Goal: Task Accomplishment & Management: Manage account settings

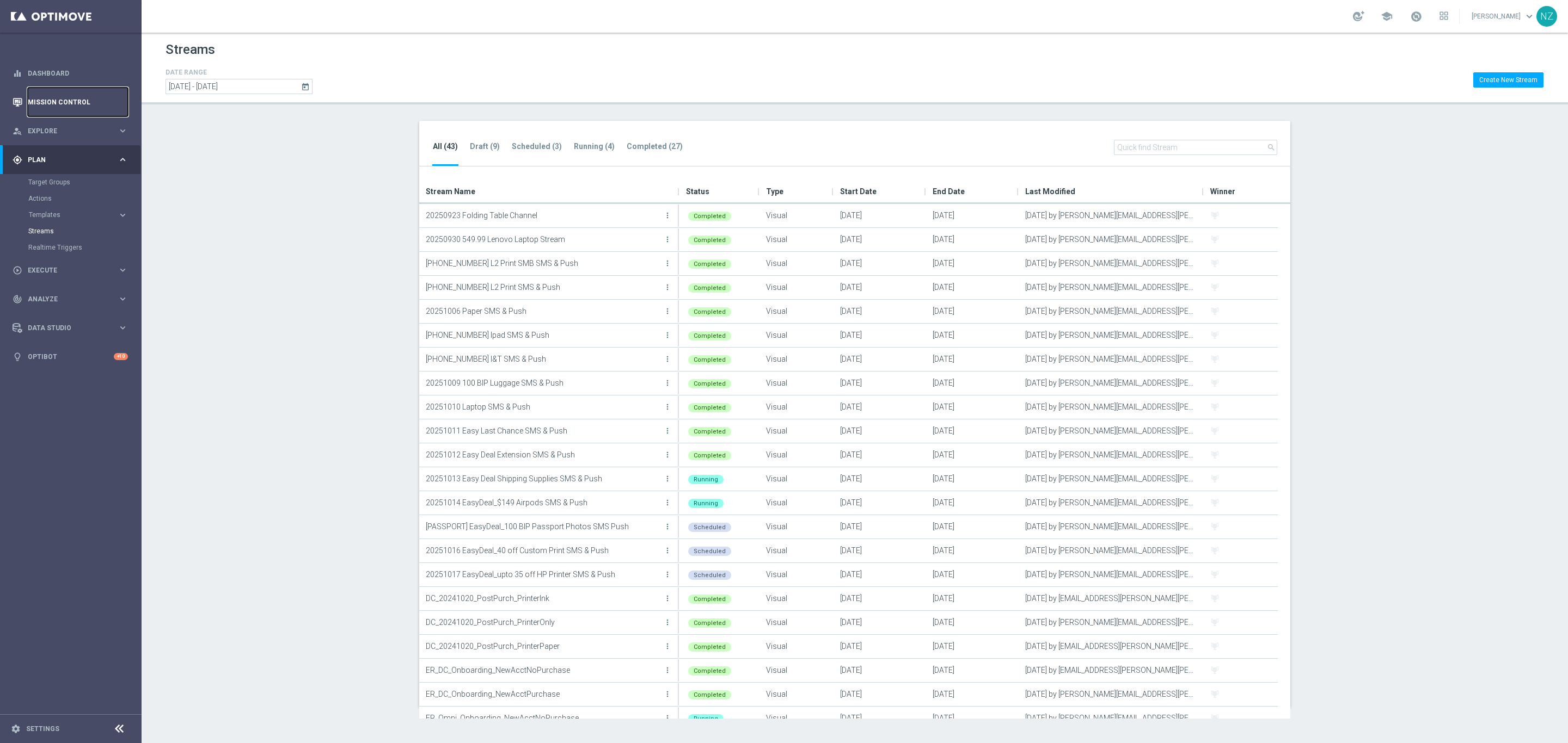
click at [48, 96] on link "Mission Control" at bounding box center [78, 101] width 100 height 29
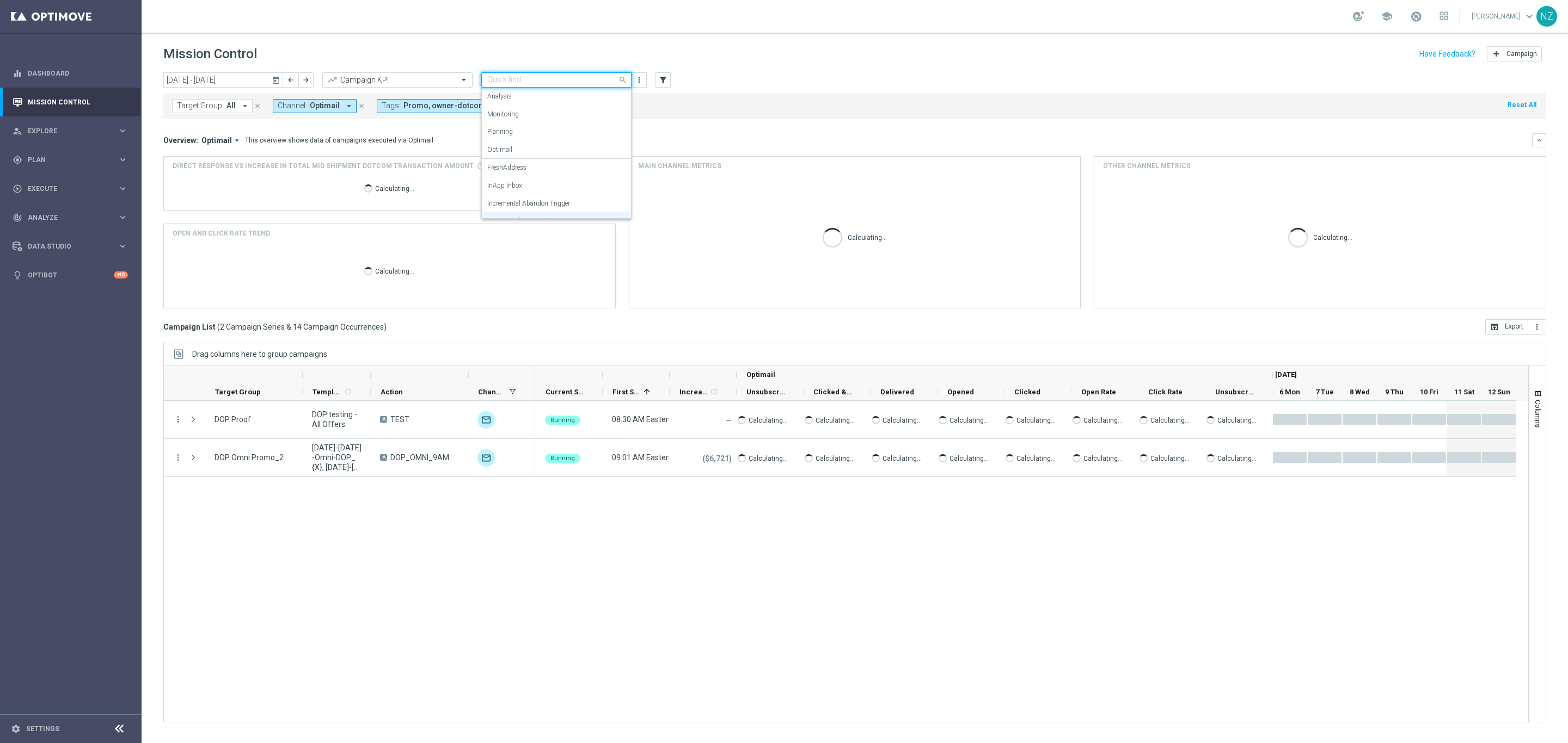
click at [566, 78] on input "text" at bounding box center [546, 80] width 117 height 9
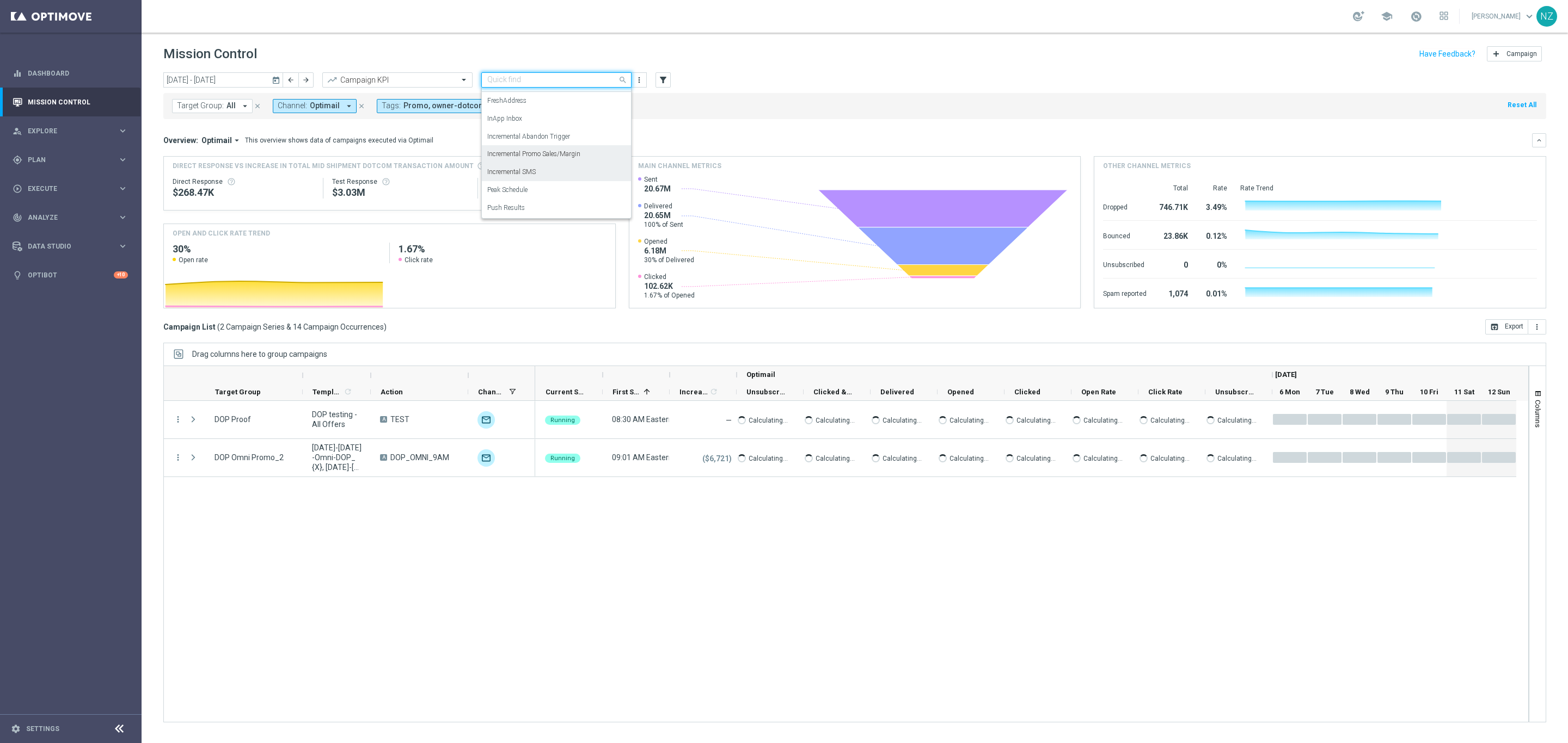
click at [536, 175] on div "Incremental SMS" at bounding box center [557, 173] width 138 height 18
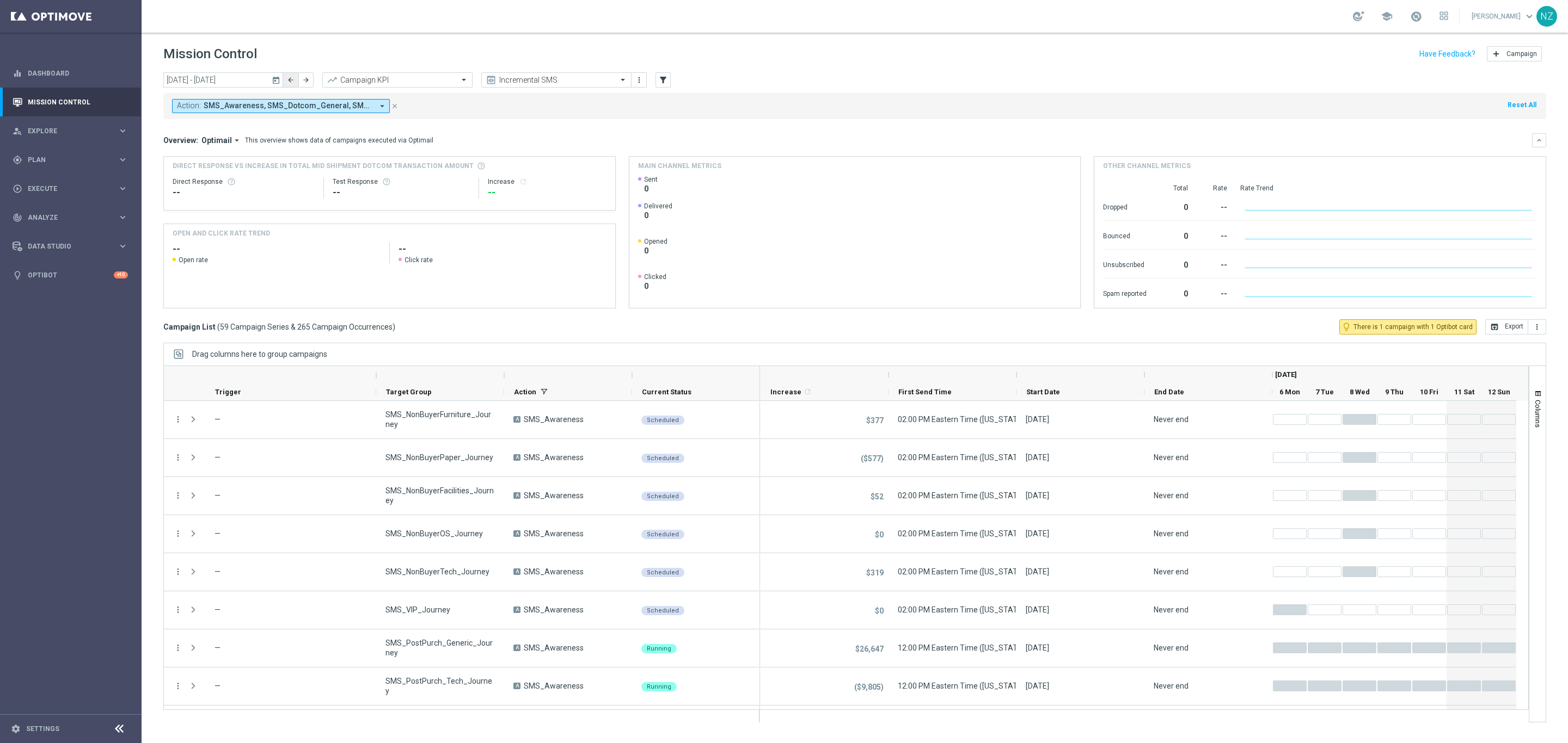
click at [287, 83] on icon "arrow_back" at bounding box center [290, 80] width 8 height 8
type input "29 Sep 2025 - 05 Oct 2025"
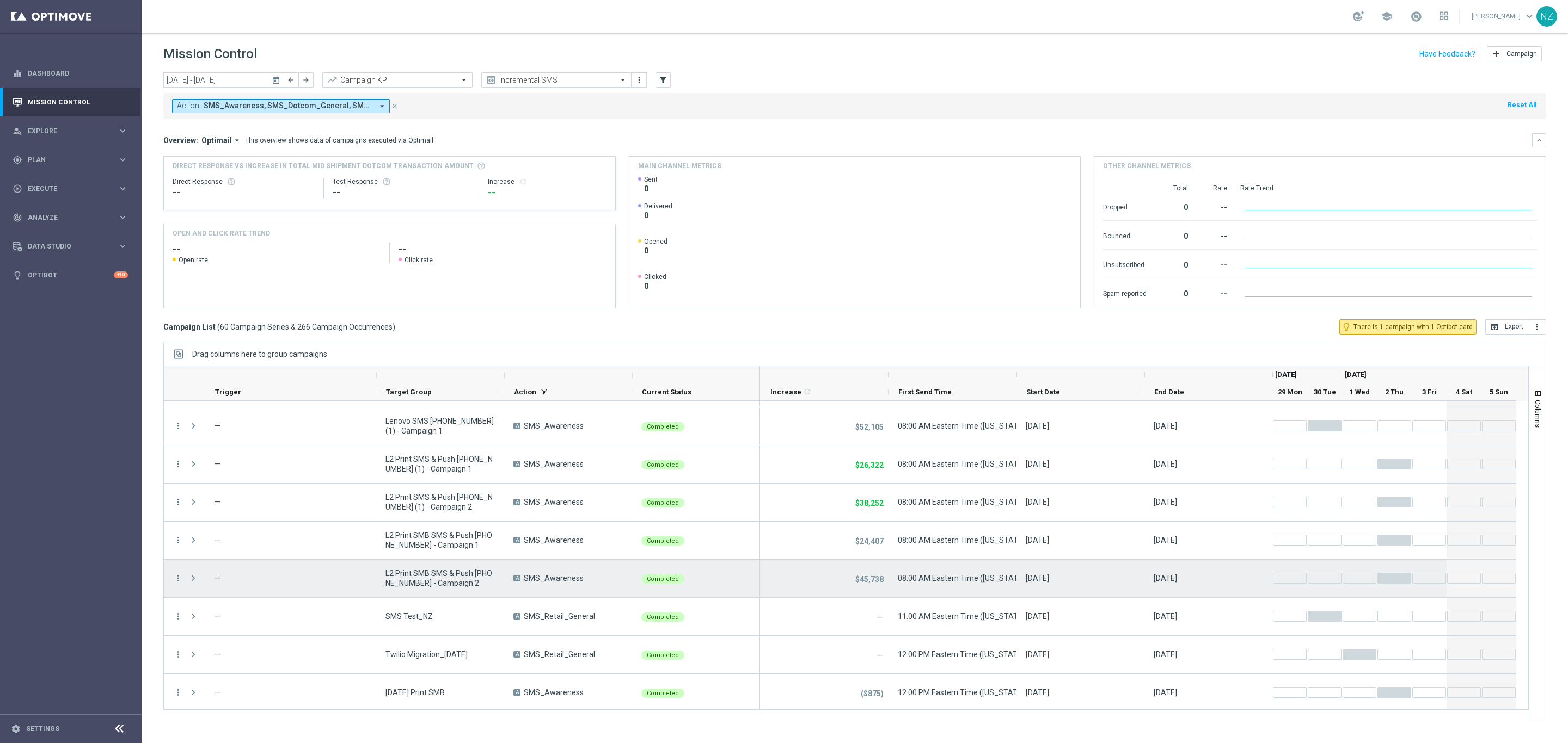
scroll to position [1977, 0]
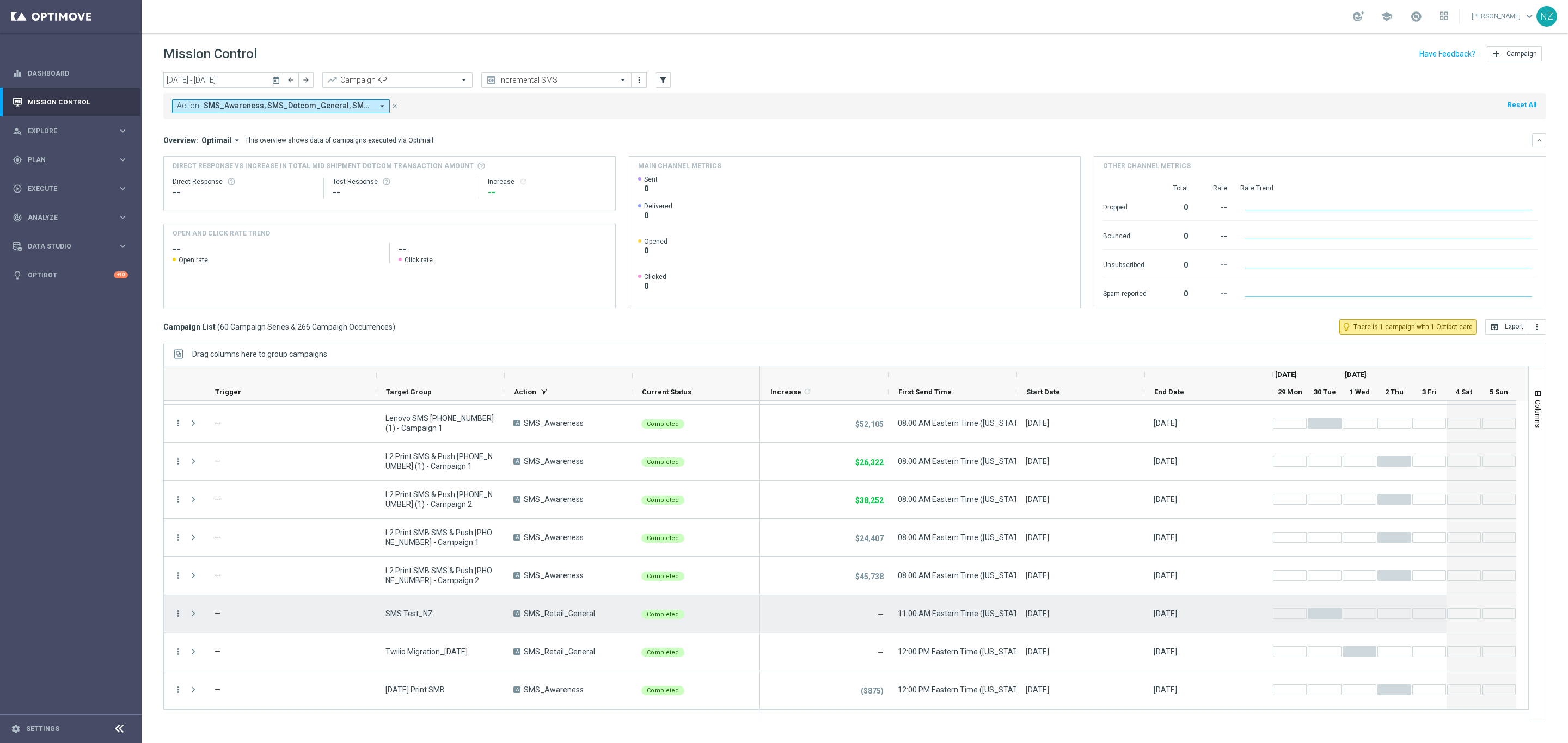
click at [176, 614] on icon "more_vert" at bounding box center [178, 614] width 10 height 10
click at [220, 568] on span "Duplicate and Edit" at bounding box center [228, 566] width 56 height 8
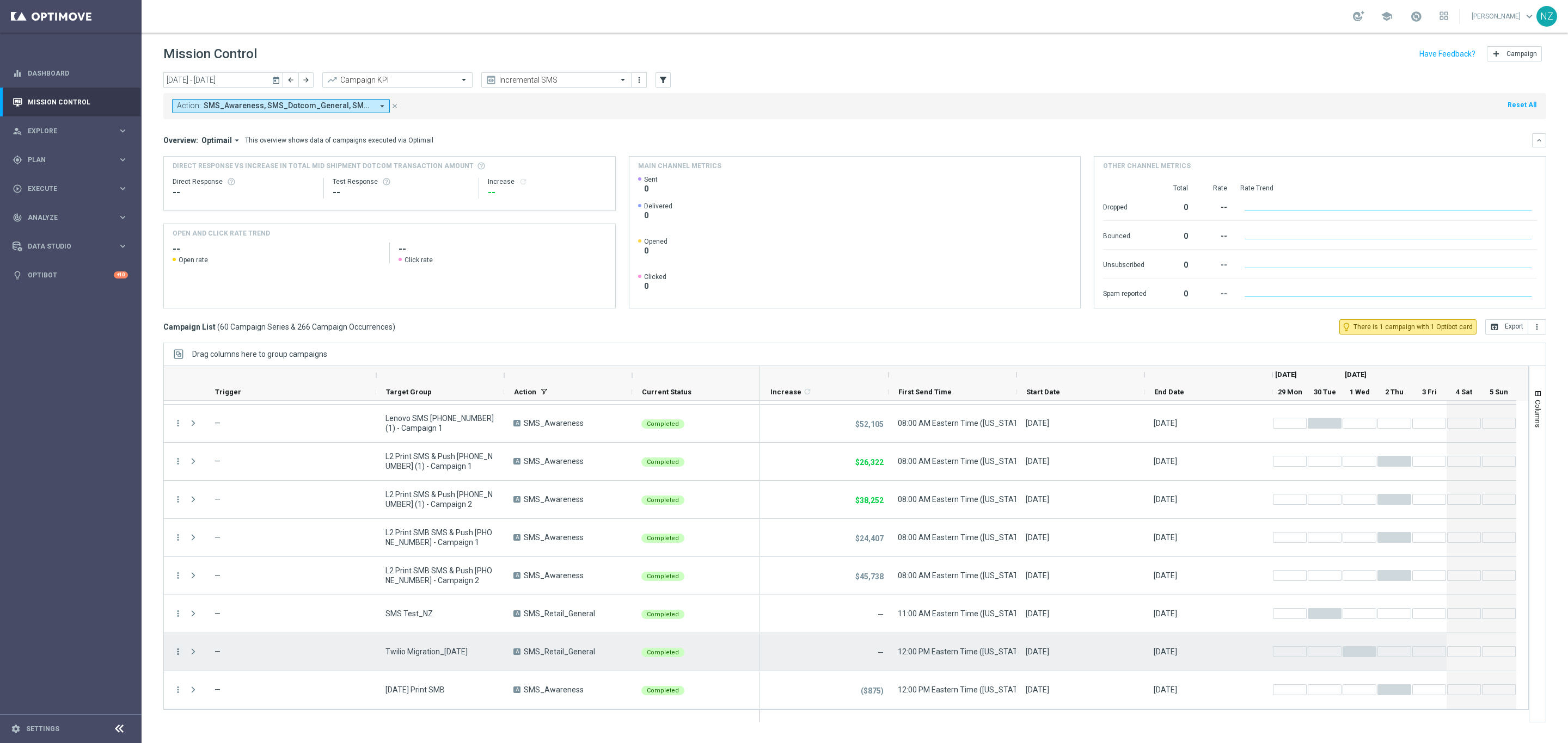
click at [176, 652] on icon "more_vert" at bounding box center [178, 651] width 10 height 10
click at [221, 607] on span "Duplicate and Edit" at bounding box center [228, 604] width 56 height 8
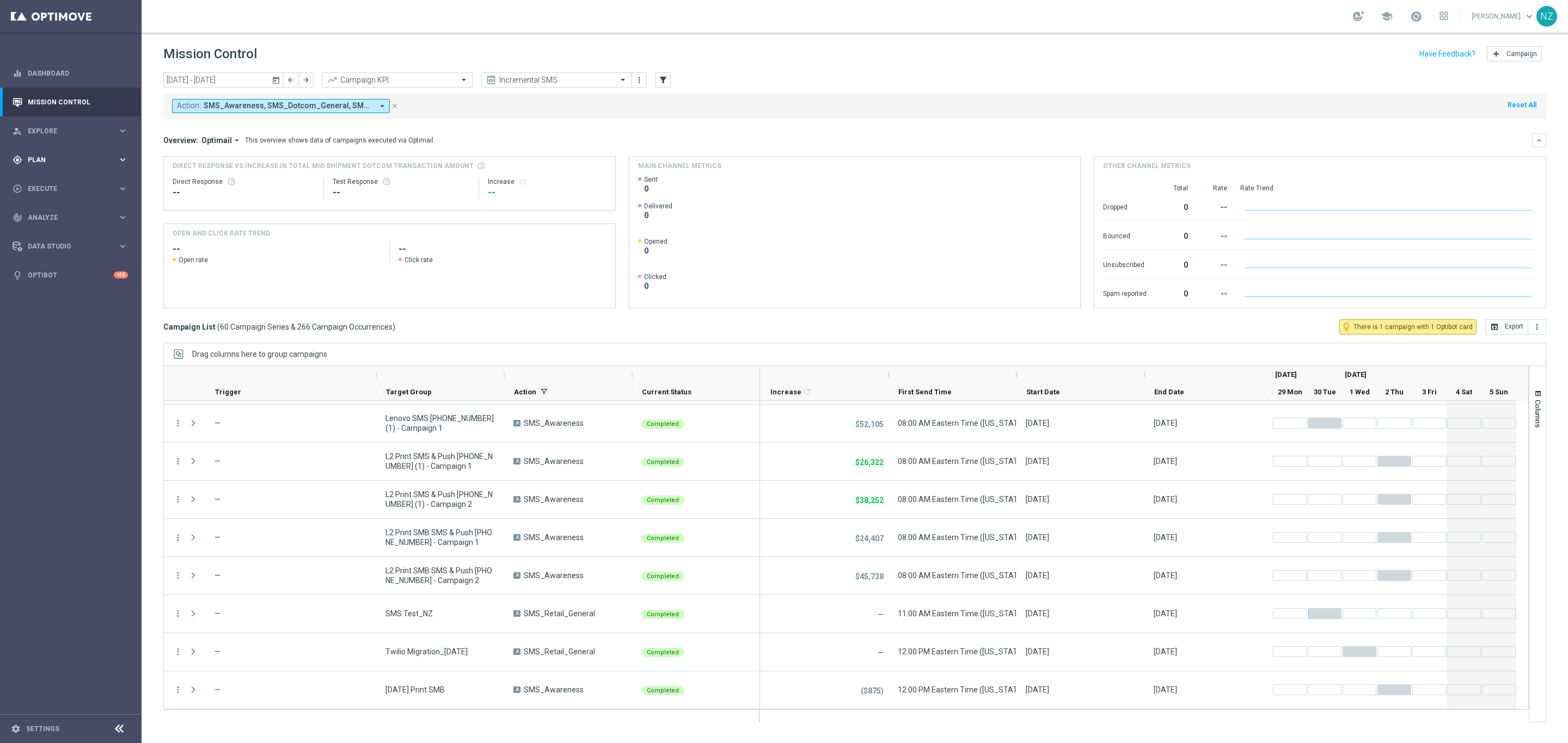
click at [59, 157] on span "Plan" at bounding box center [73, 159] width 90 height 6
click at [61, 231] on link "Streams" at bounding box center [70, 231] width 85 height 8
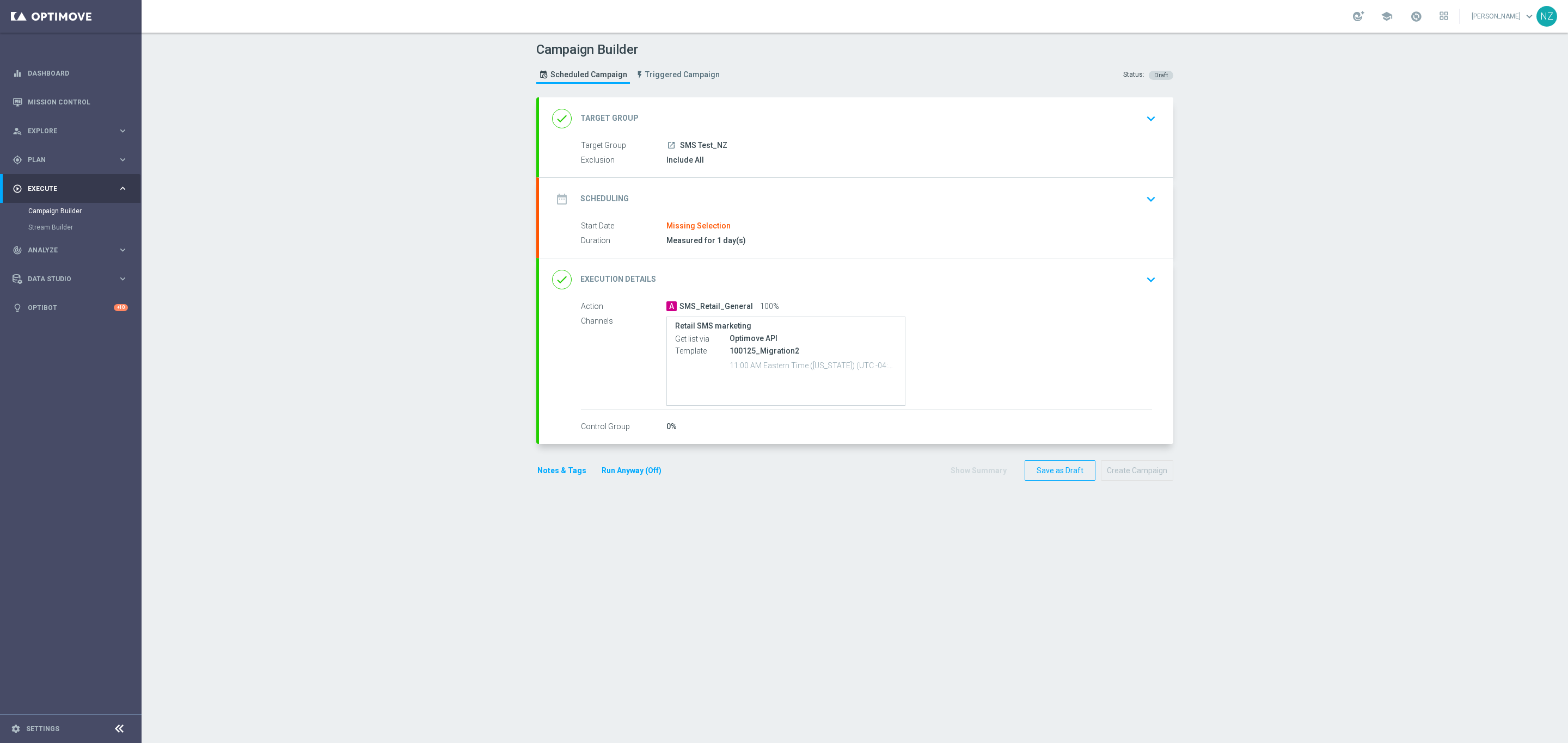
click at [1143, 205] on icon "keyboard_arrow_down" at bounding box center [1150, 199] width 16 height 16
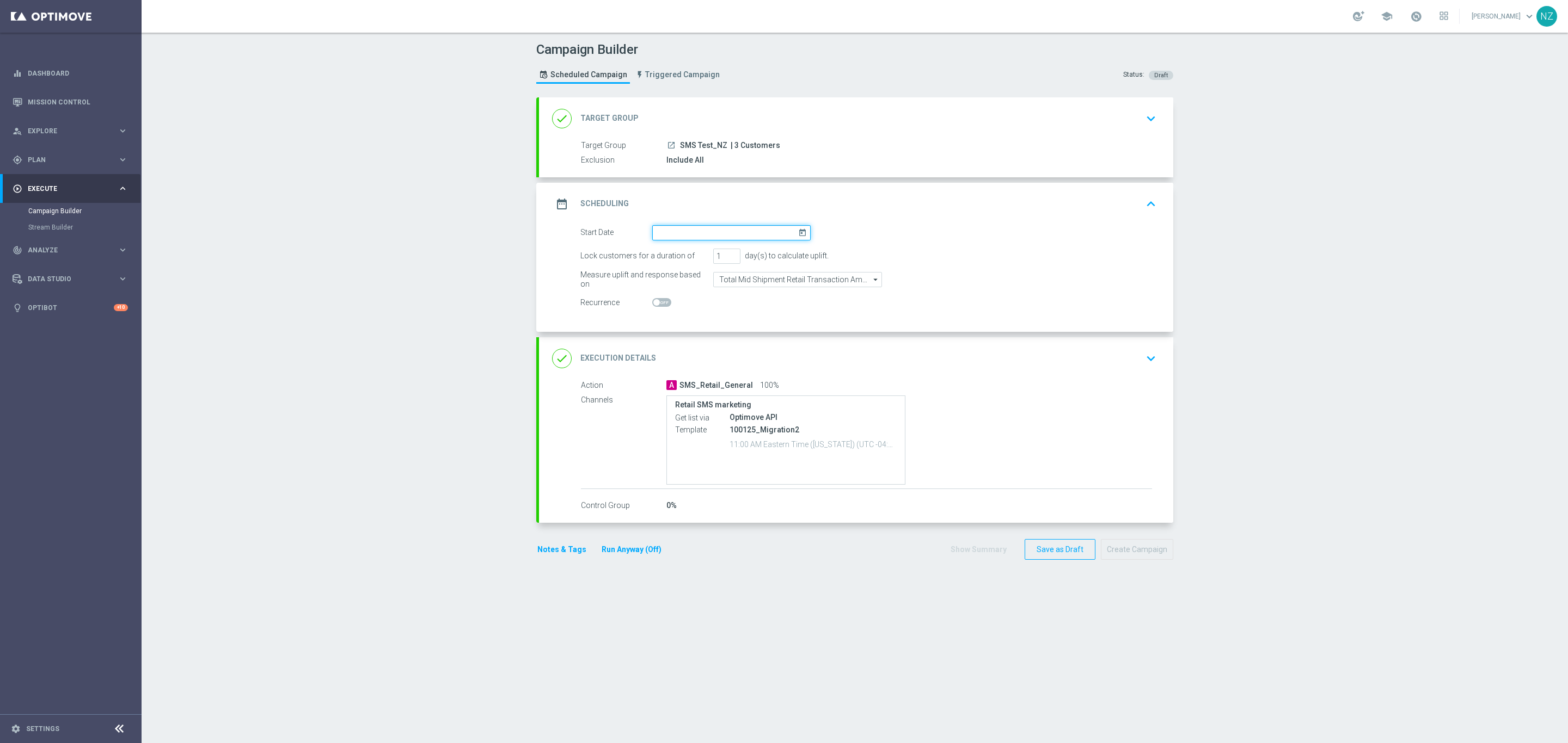
click at [752, 235] on input at bounding box center [732, 233] width 159 height 15
click at [687, 333] on span "14" at bounding box center [696, 329] width 17 height 17
type input "[DATE]"
click at [1143, 361] on icon "keyboard_arrow_down" at bounding box center [1150, 358] width 16 height 16
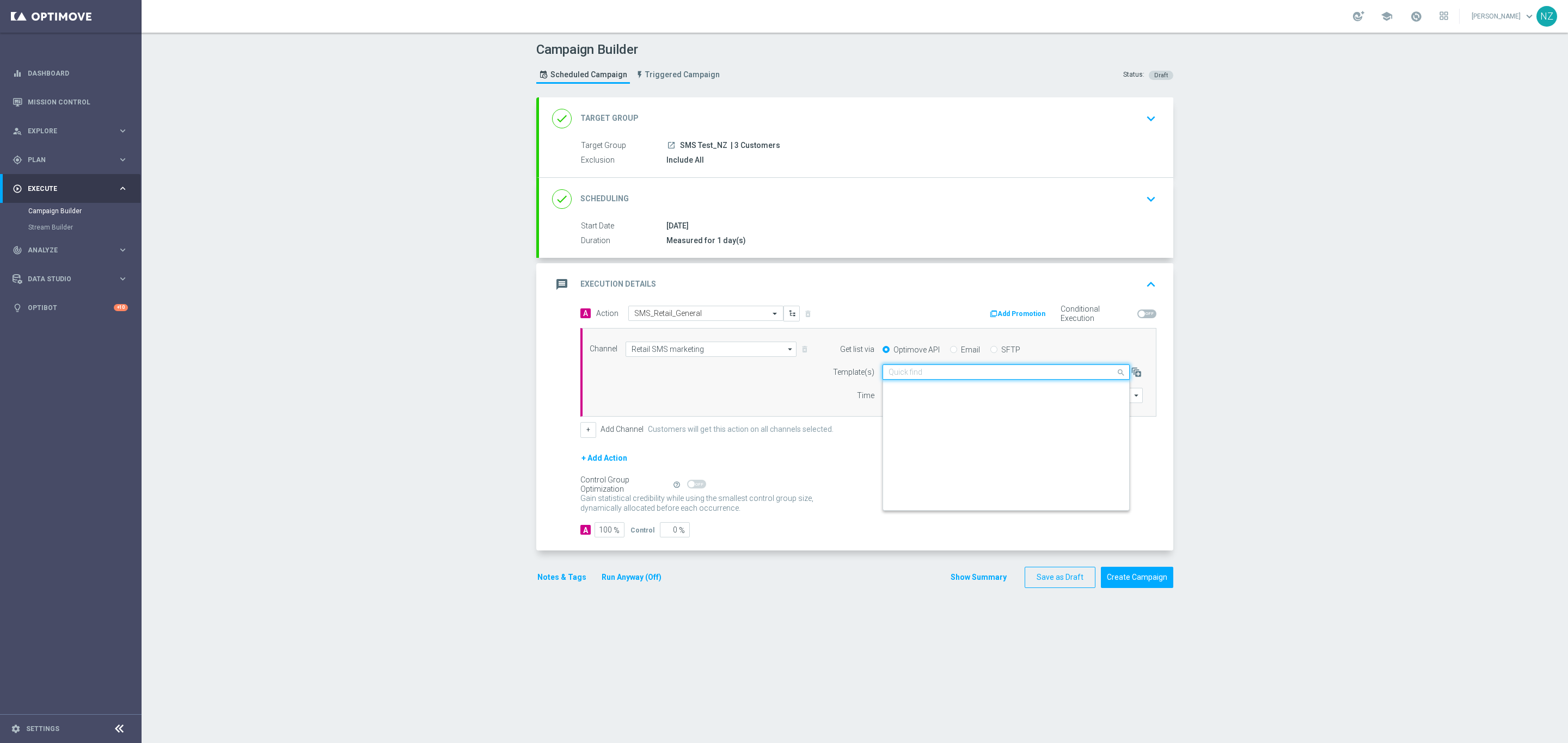
click at [942, 376] on input "text" at bounding box center [995, 372] width 213 height 9
click at [949, 386] on div "101625_Migration" at bounding box center [1006, 389] width 235 height 18
type input "10162"
click at [887, 403] on input "11:00" at bounding box center [911, 396] width 57 height 15
type input "14:20"
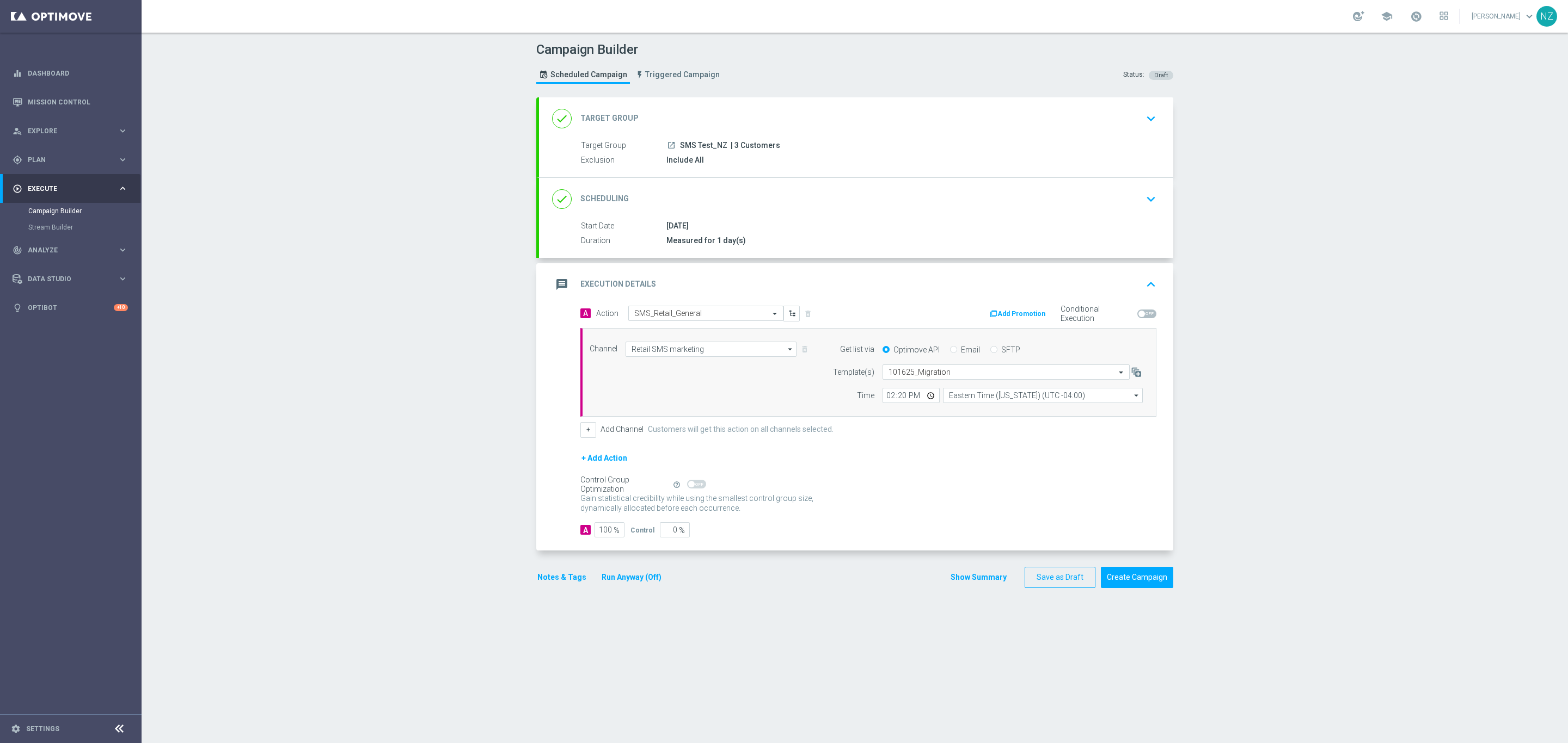
click at [1282, 405] on div "Campaign Builder Scheduled Campaign Triggered Campaign Status: Draft done Targe…" at bounding box center [854, 388] width 1426 height 711
click at [1145, 586] on button "Create Campaign" at bounding box center [1137, 577] width 73 height 21
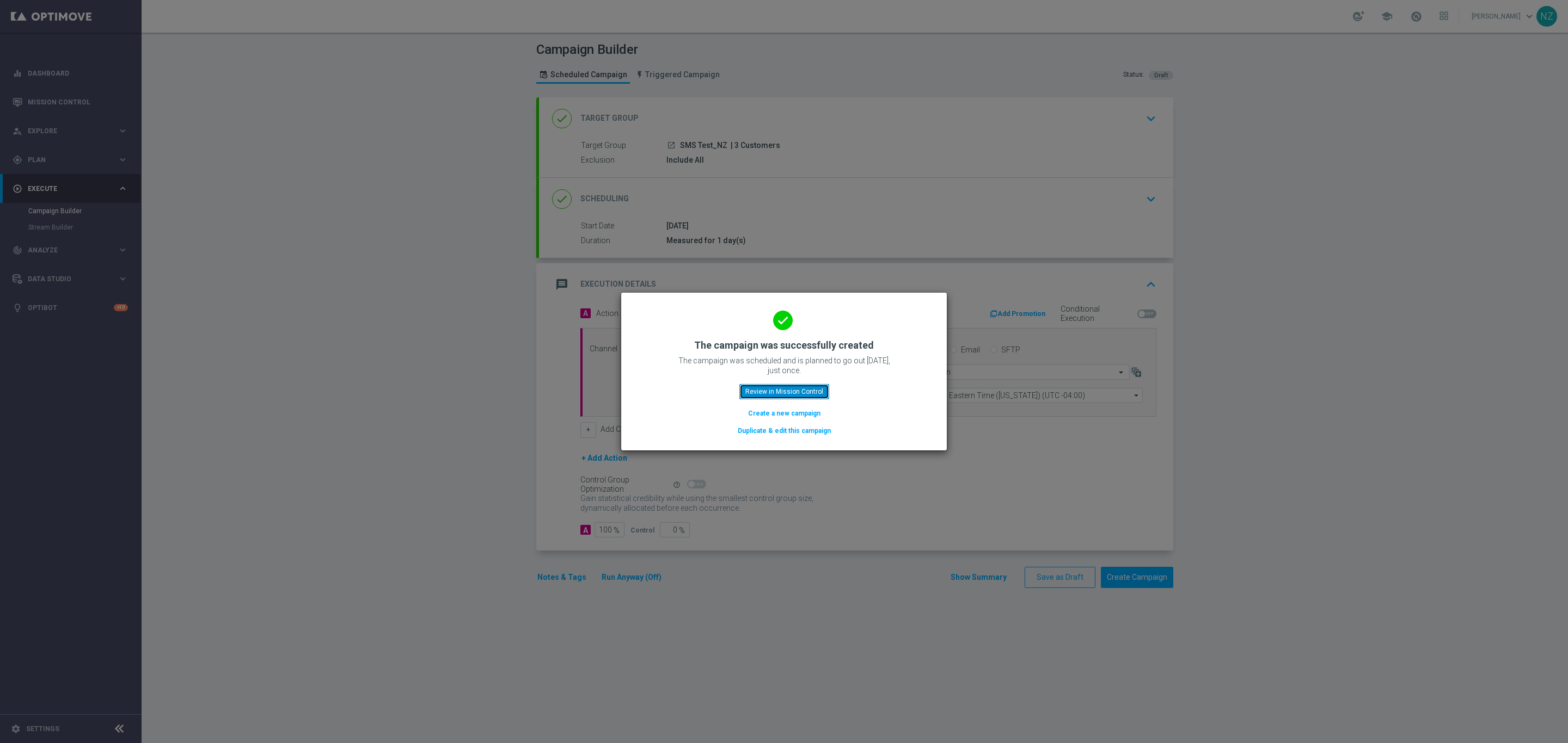
click at [783, 389] on button "Review in Mission Control" at bounding box center [784, 392] width 90 height 15
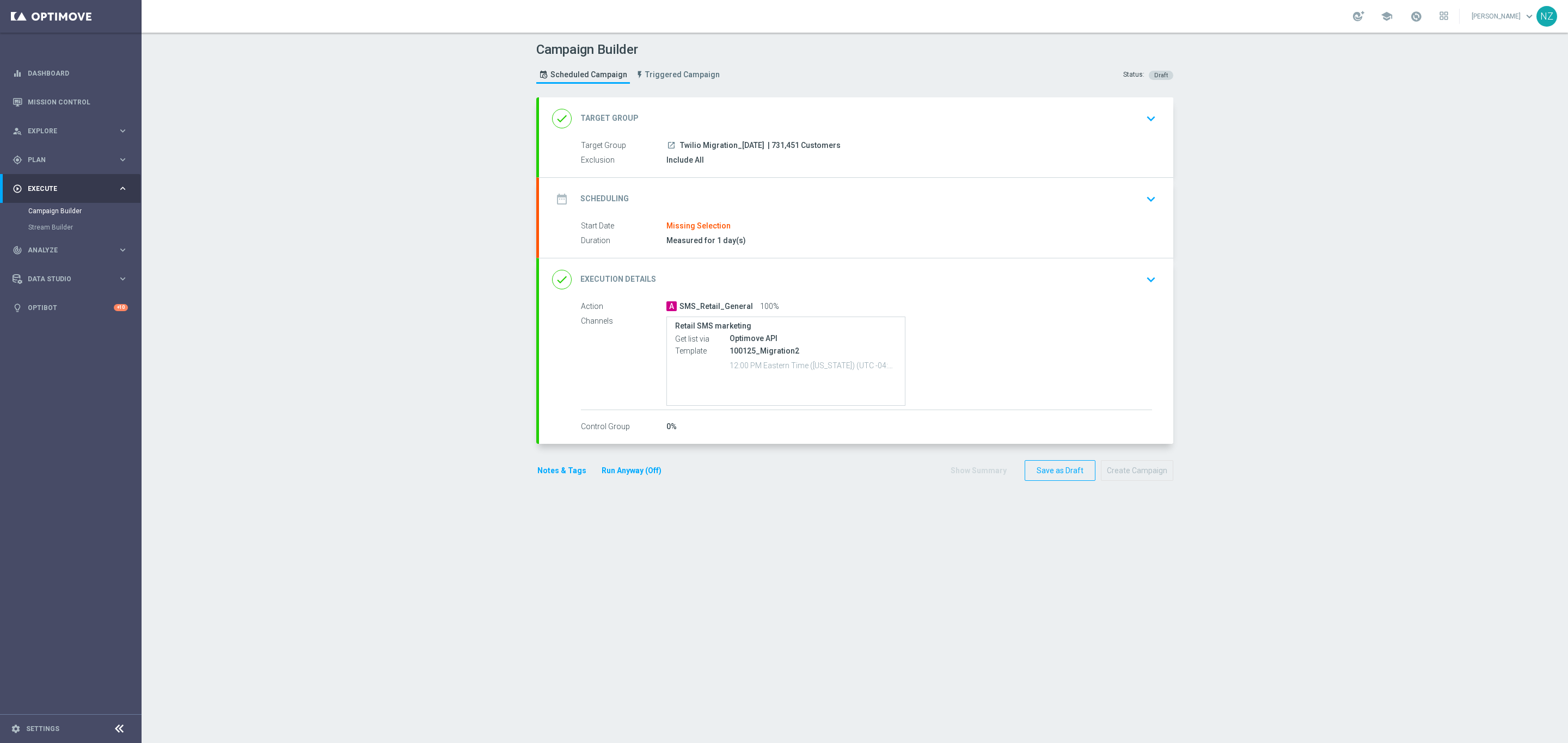
click at [1146, 122] on icon "keyboard_arrow_down" at bounding box center [1150, 118] width 16 height 16
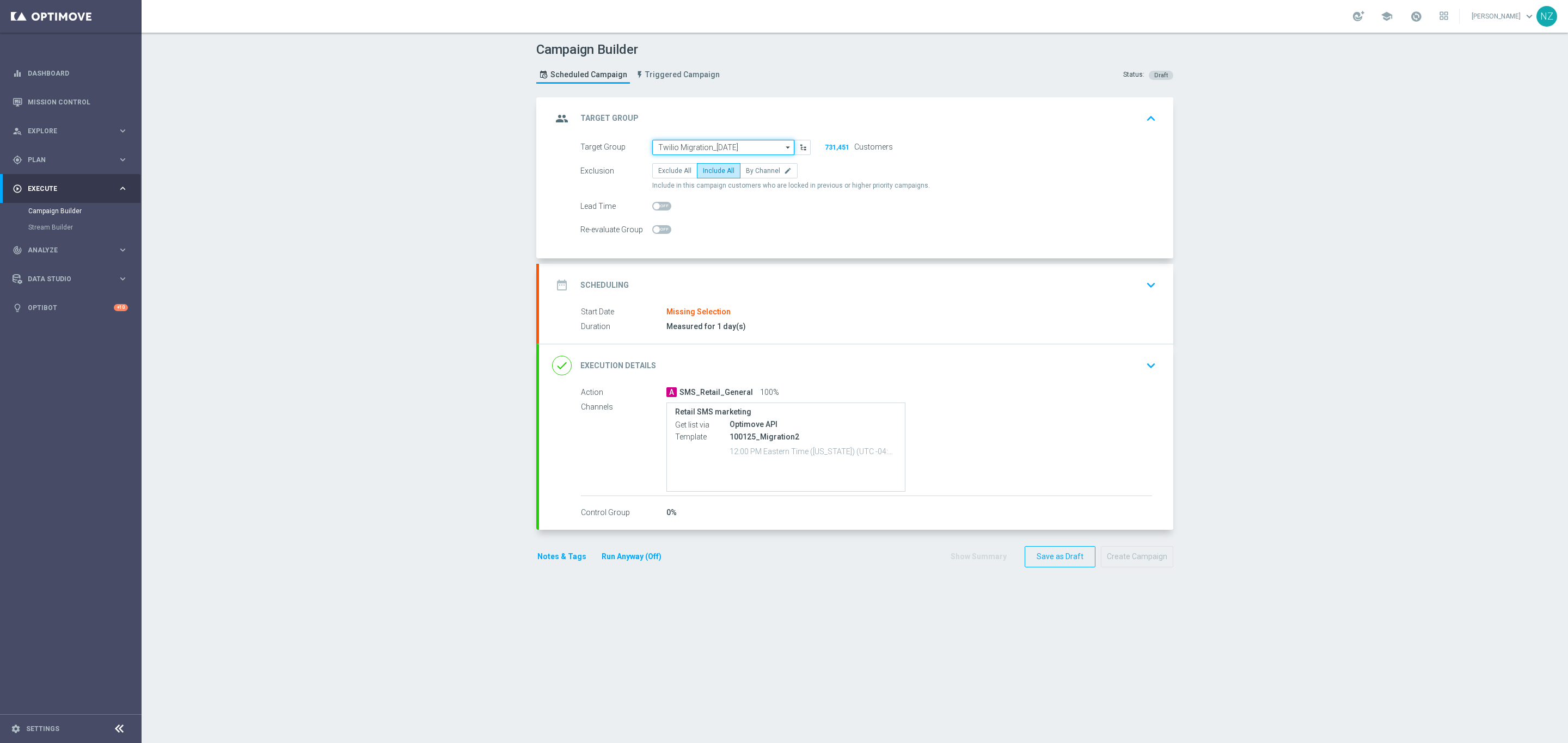
click at [681, 152] on input "Twilio Migration_10.01.25" at bounding box center [723, 147] width 142 height 15
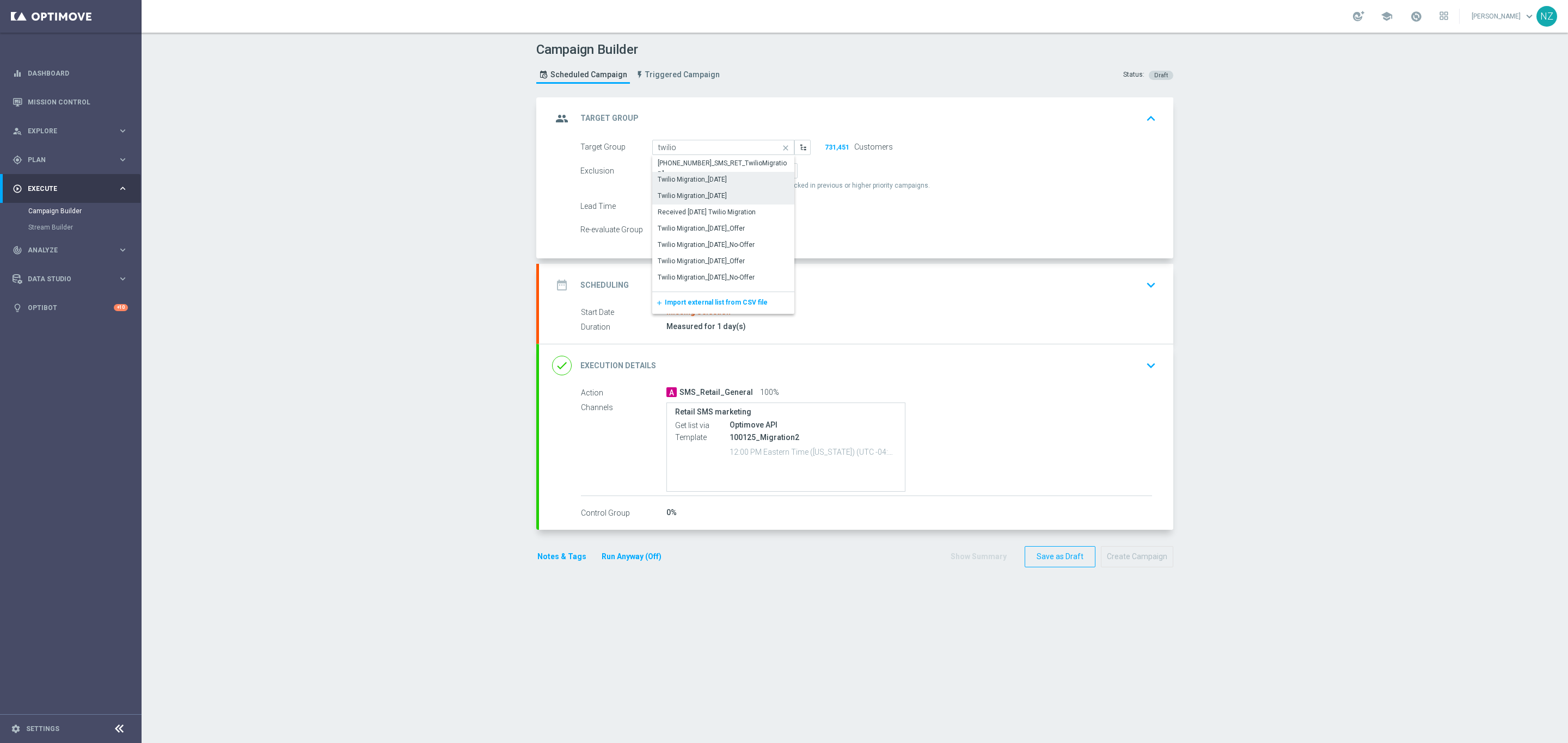
click at [722, 193] on div "Twilio Migration_10.16.25" at bounding box center [692, 196] width 69 height 10
type input "Twilio Migration_10.16.25"
click at [1233, 166] on div "Campaign Builder Scheduled Campaign Triggered Campaign Status: Draft group Targ…" at bounding box center [854, 388] width 1426 height 711
click at [1155, 282] on div "date_range Scheduling keyboard_arrow_down" at bounding box center [856, 285] width 634 height 43
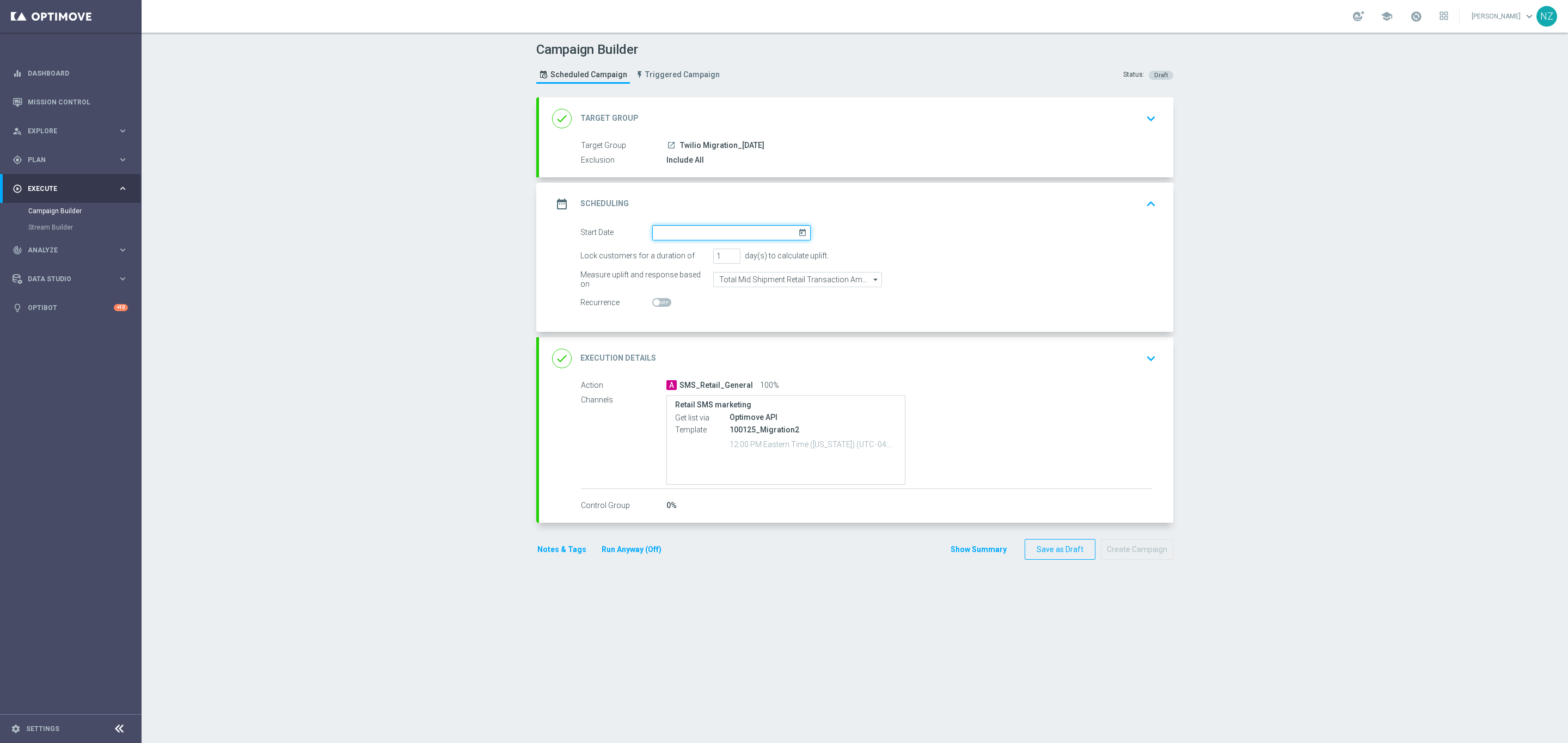
click at [727, 237] on input at bounding box center [732, 233] width 159 height 15
click at [732, 332] on span "16" at bounding box center [736, 329] width 17 height 17
type input "16 Oct 2025"
click at [1145, 352] on icon "keyboard_arrow_down" at bounding box center [1150, 358] width 16 height 16
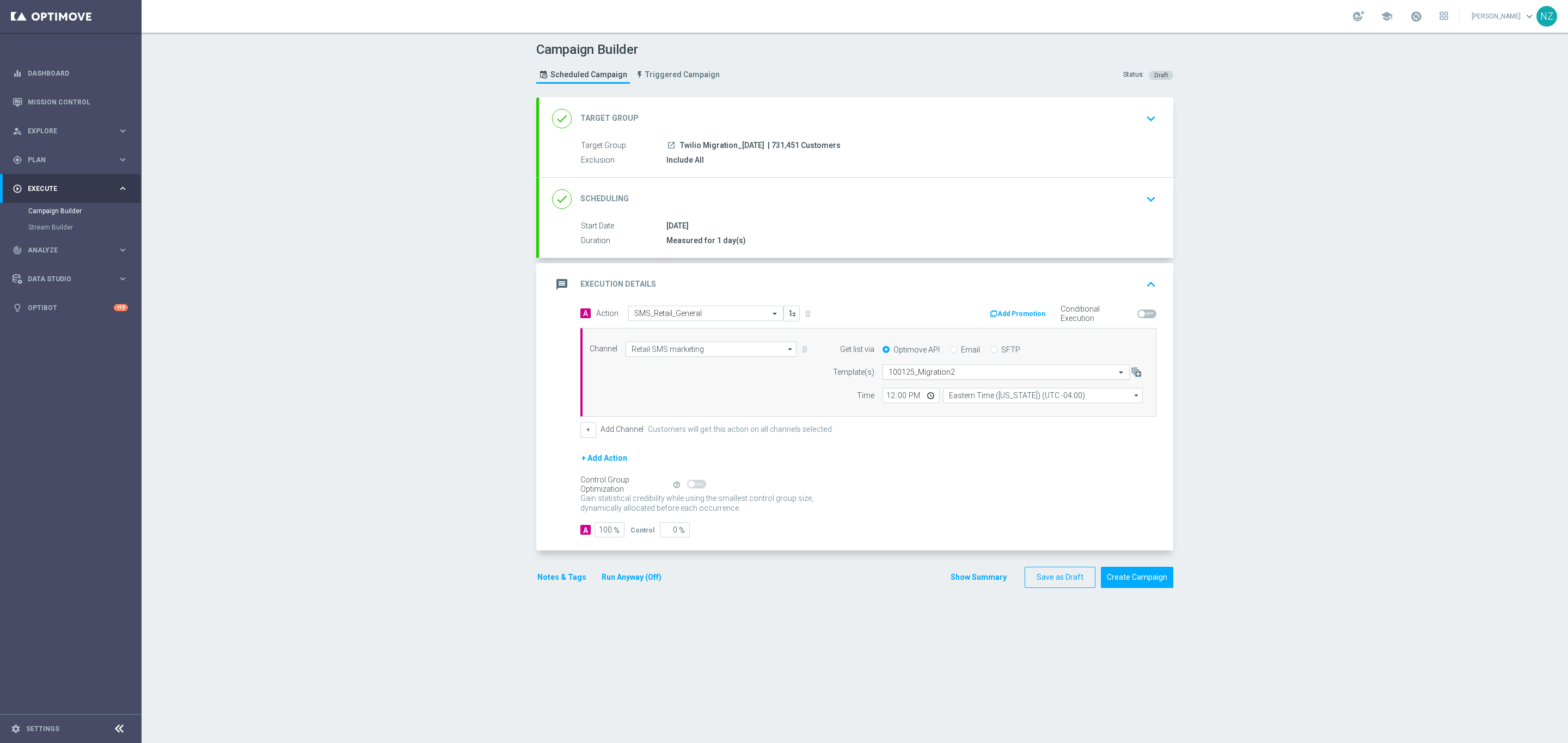
click at [950, 376] on input "text" at bounding box center [995, 372] width 213 height 9
click at [944, 390] on div "101625_Migration" at bounding box center [1006, 389] width 235 height 18
type input "10162"
click at [1043, 586] on button "Save as Draft" at bounding box center [1060, 577] width 71 height 21
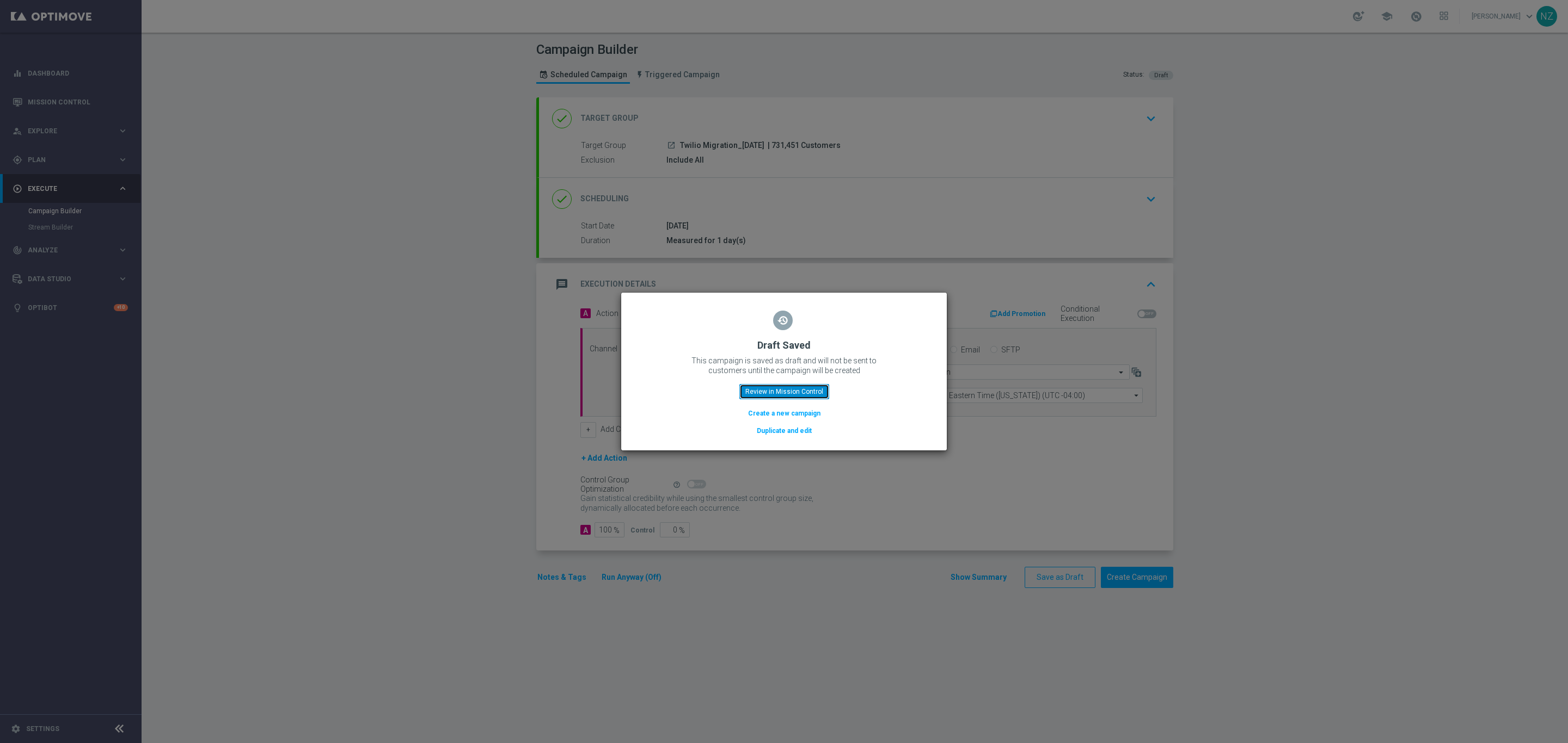
click at [818, 394] on button "Review in Mission Control" at bounding box center [784, 392] width 90 height 15
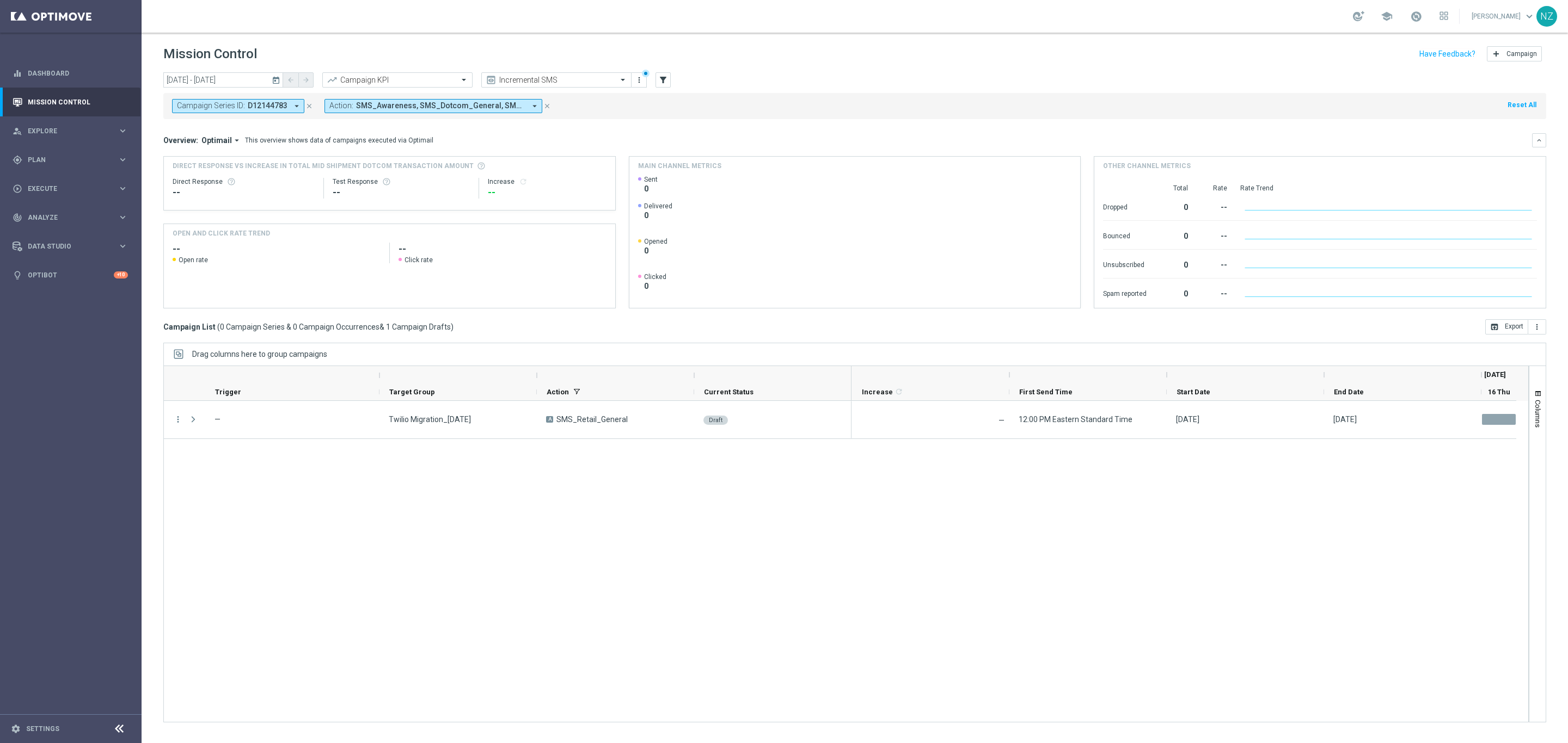
click at [71, 742] on html "equalizer Dashboard Mission Control" at bounding box center [784, 371] width 1568 height 743
click at [622, 80] on span at bounding box center [624, 79] width 13 height 13
click at [767, 122] on mini-dashboard "Overview: Optimail arrow_drop_down This overview shows data of campaigns execut…" at bounding box center [855, 219] width 1383 height 200
click at [309, 107] on icon "close" at bounding box center [309, 106] width 8 height 8
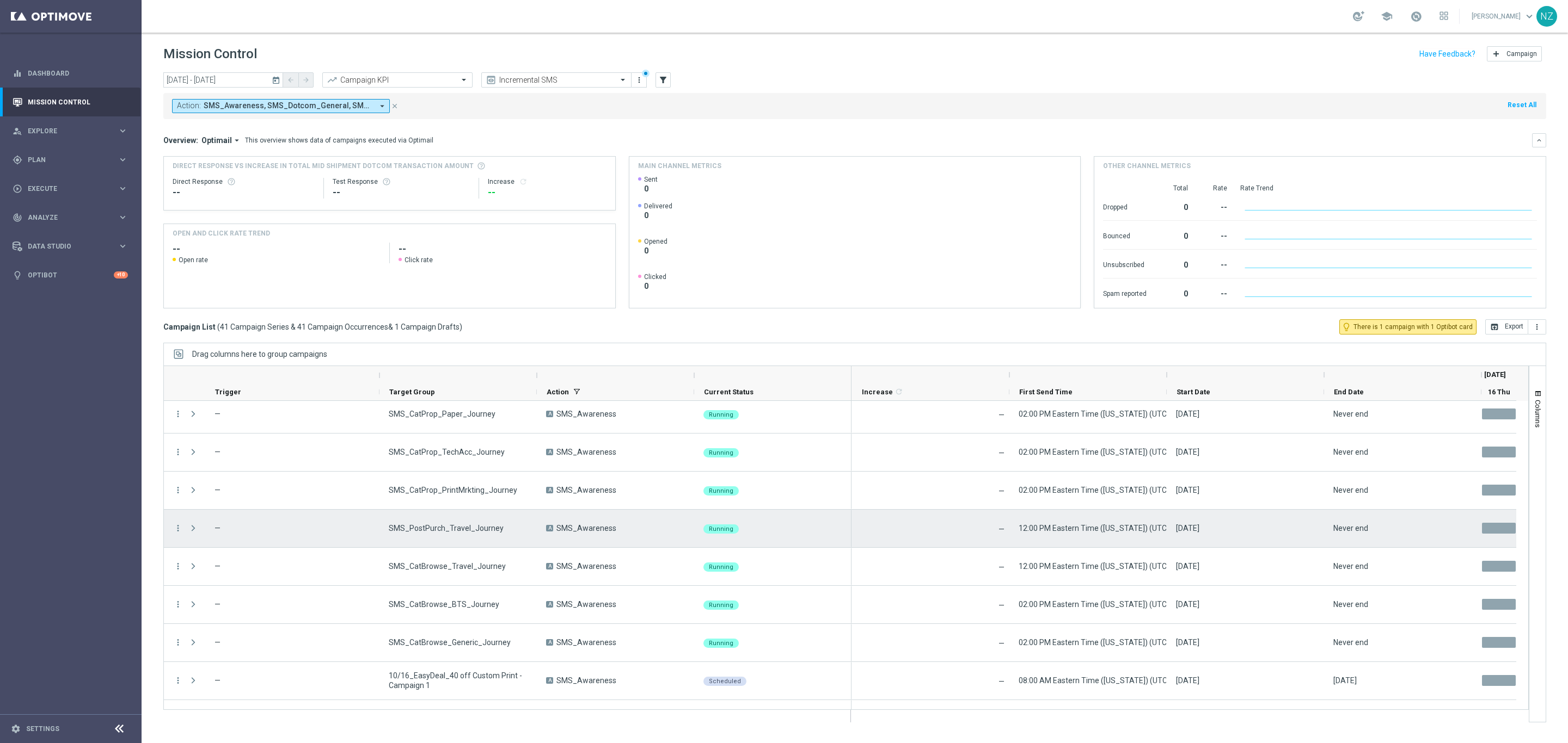
scroll to position [1292, 0]
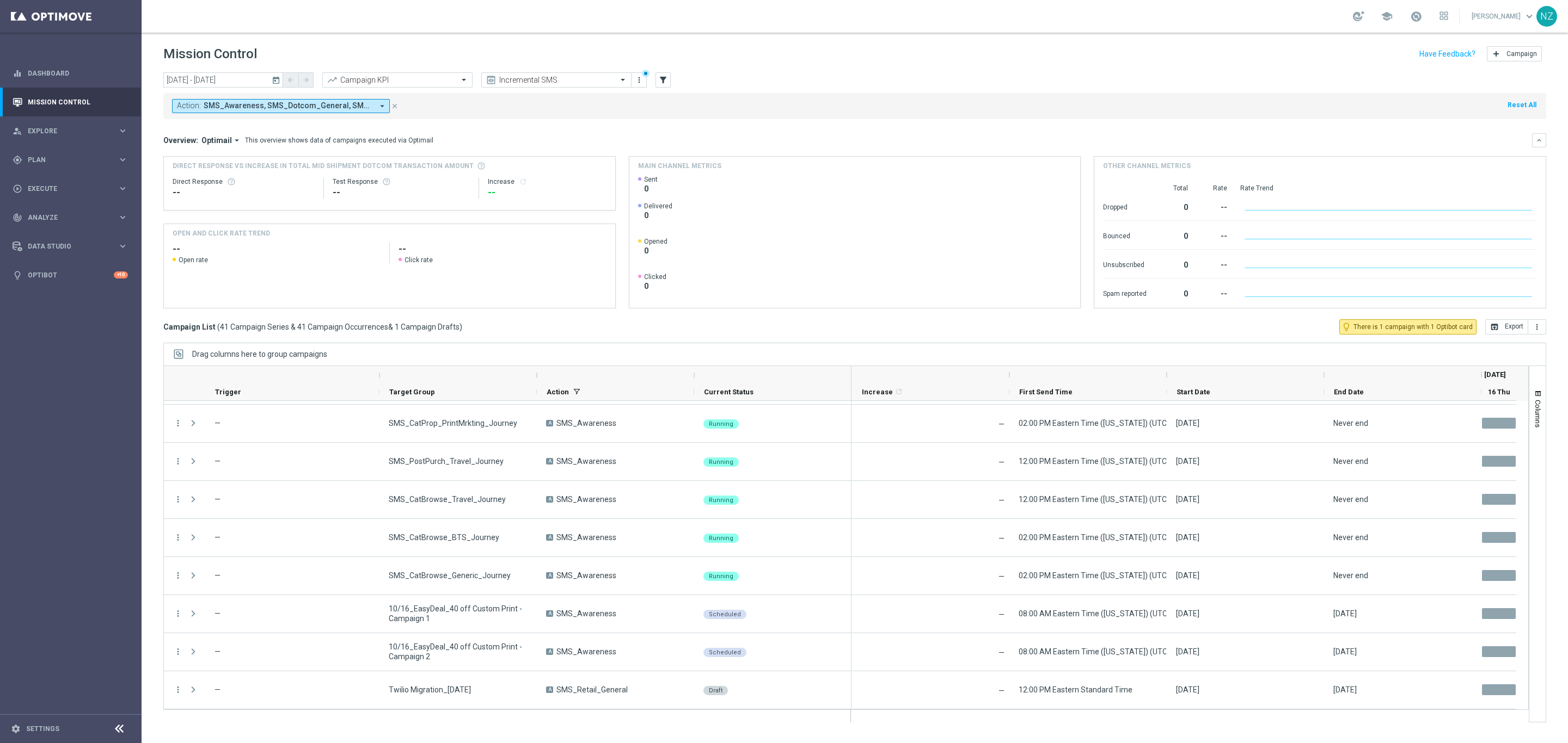
click at [276, 80] on icon "today" at bounding box center [276, 80] width 10 height 10
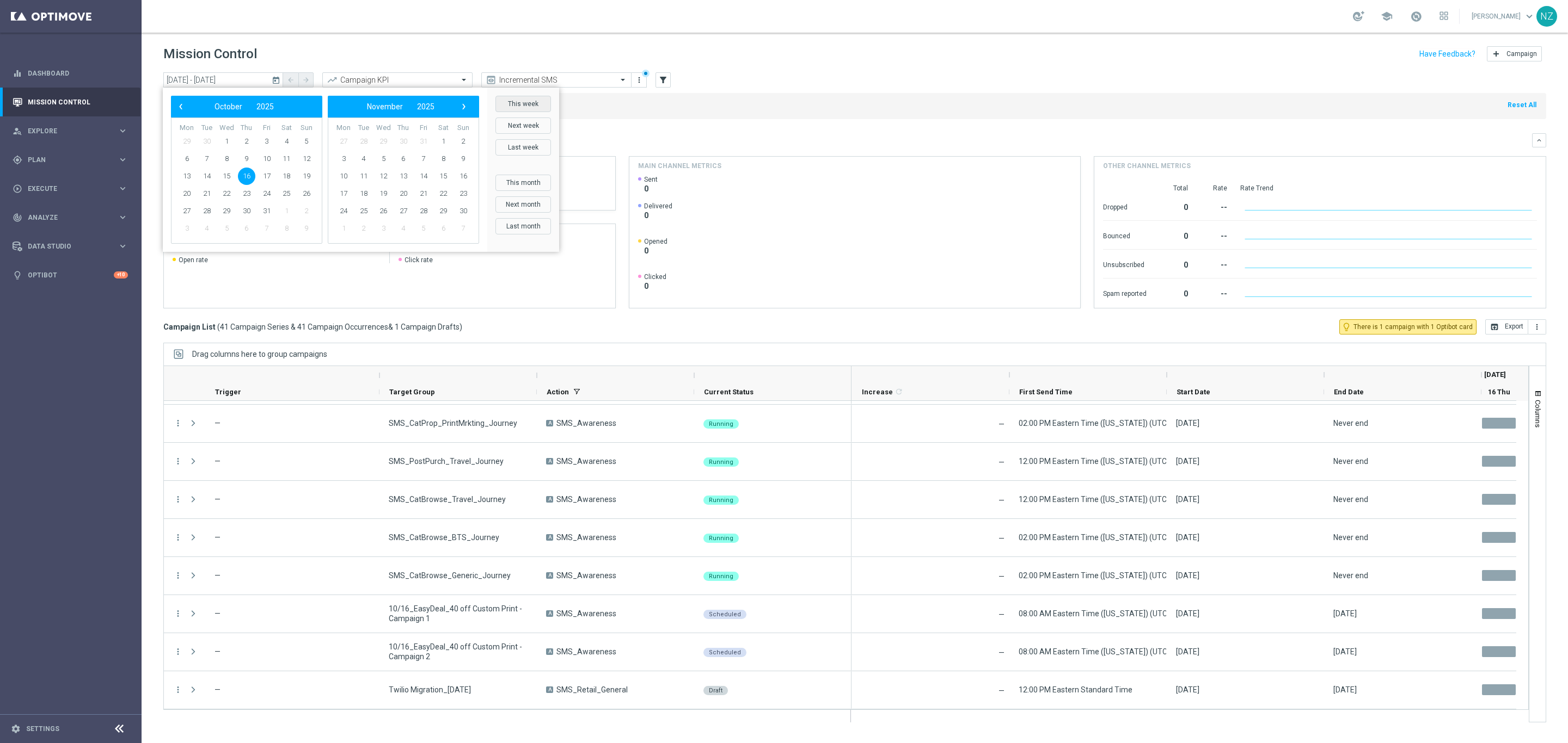
click at [504, 101] on button "This week" at bounding box center [522, 103] width 55 height 16
type input "[DATE] - [DATE]"
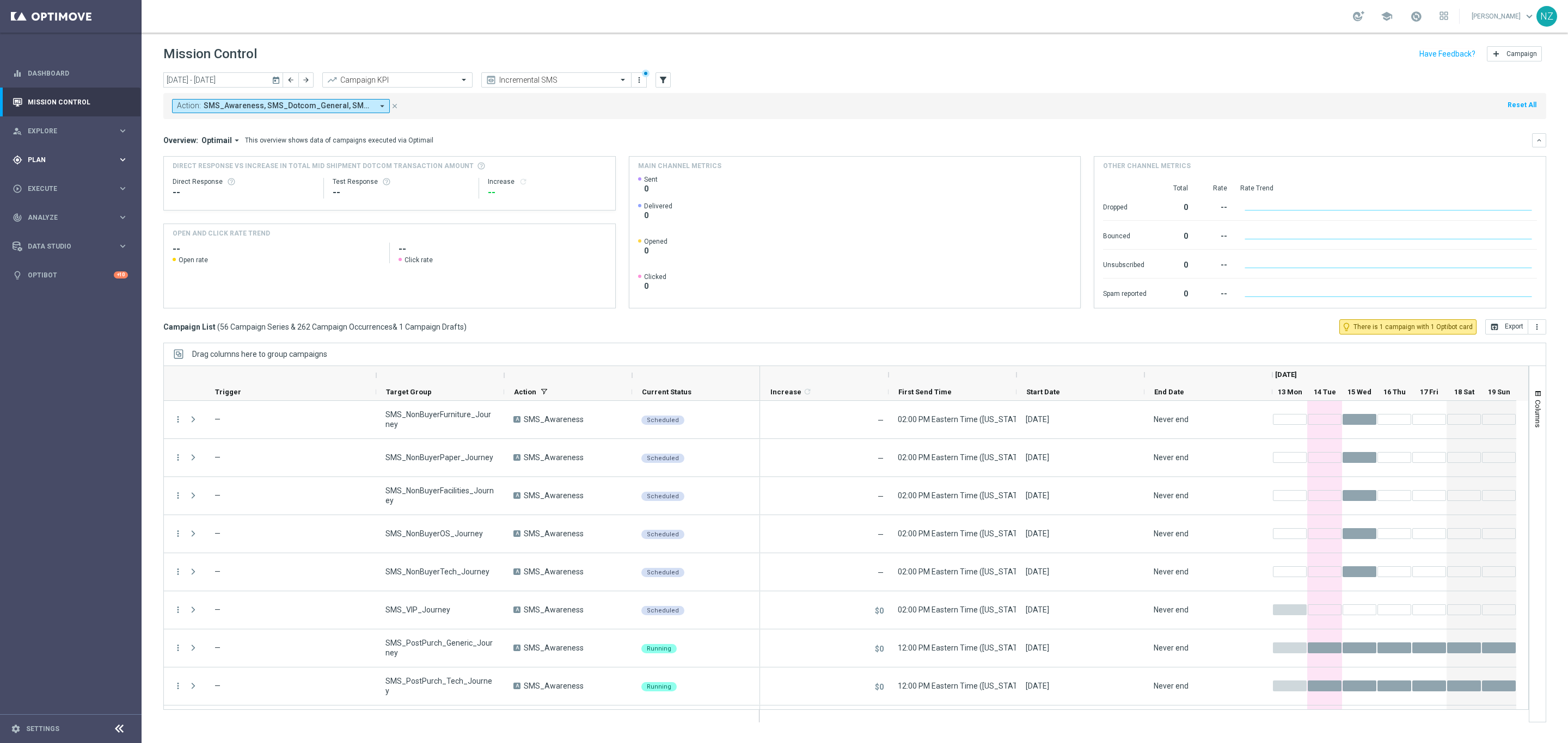
click at [57, 150] on div "gps_fixed Plan keyboard_arrow_right" at bounding box center [70, 159] width 141 height 29
click at [55, 183] on link "Target Groups" at bounding box center [70, 182] width 85 height 8
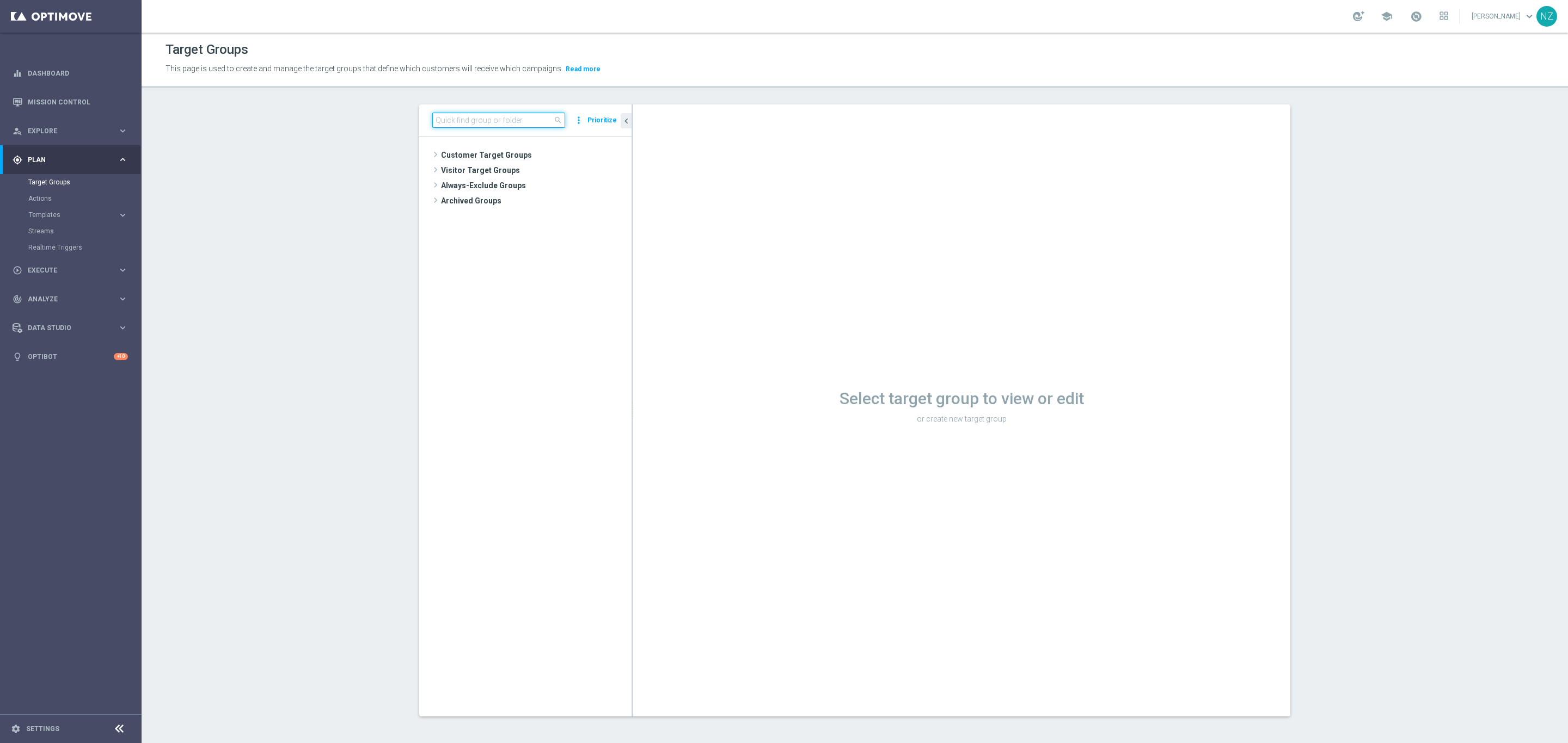
click at [485, 117] on input at bounding box center [499, 120] width 133 height 15
click at [531, 198] on span "10.20.25 $36.99 K-cups" at bounding box center [546, 201] width 120 height 9
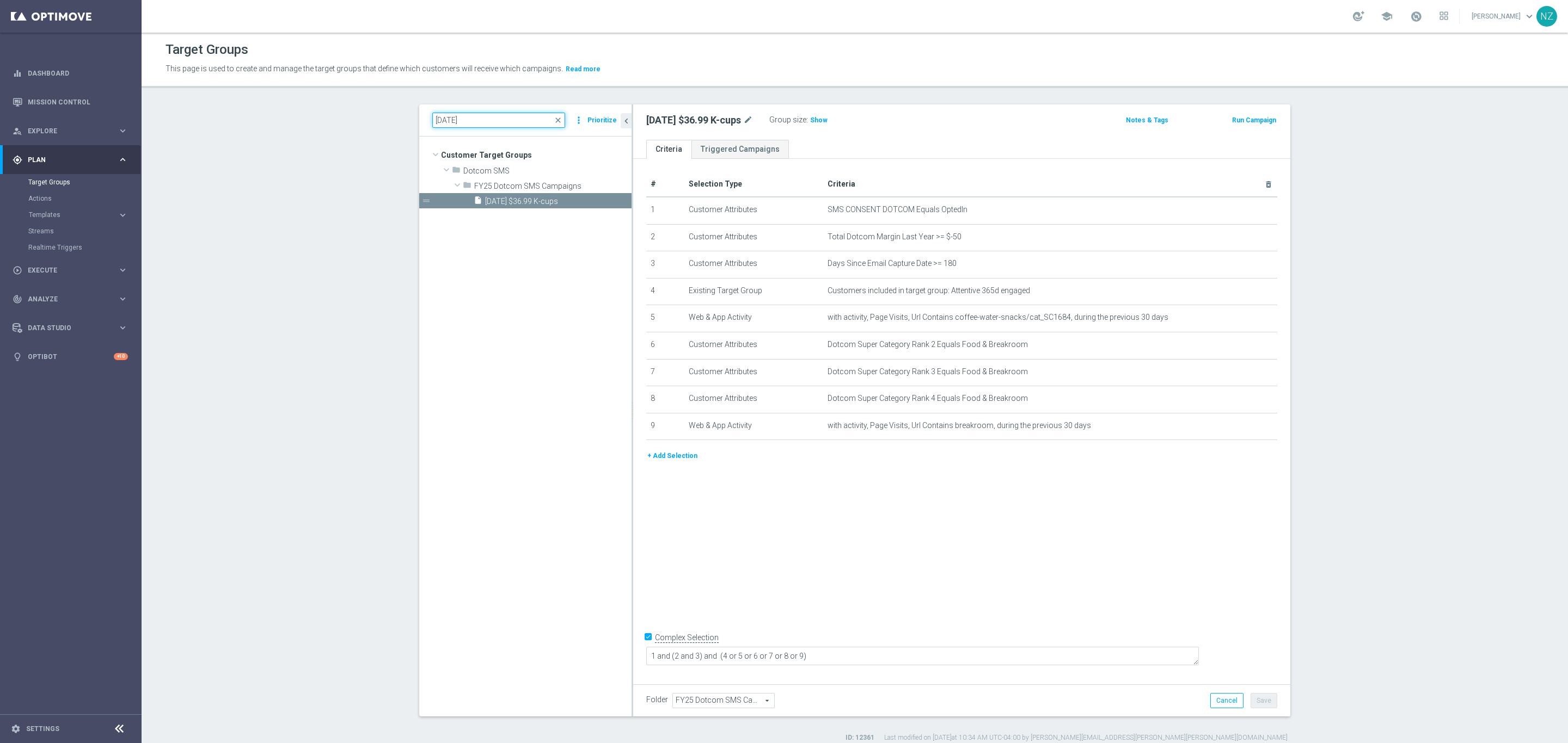
click at [448, 120] on input "10.20.25" at bounding box center [499, 120] width 133 height 15
type input "10.21.25"
click at [518, 205] on span "10.21.25 25% Colored paper" at bounding box center [546, 201] width 120 height 9
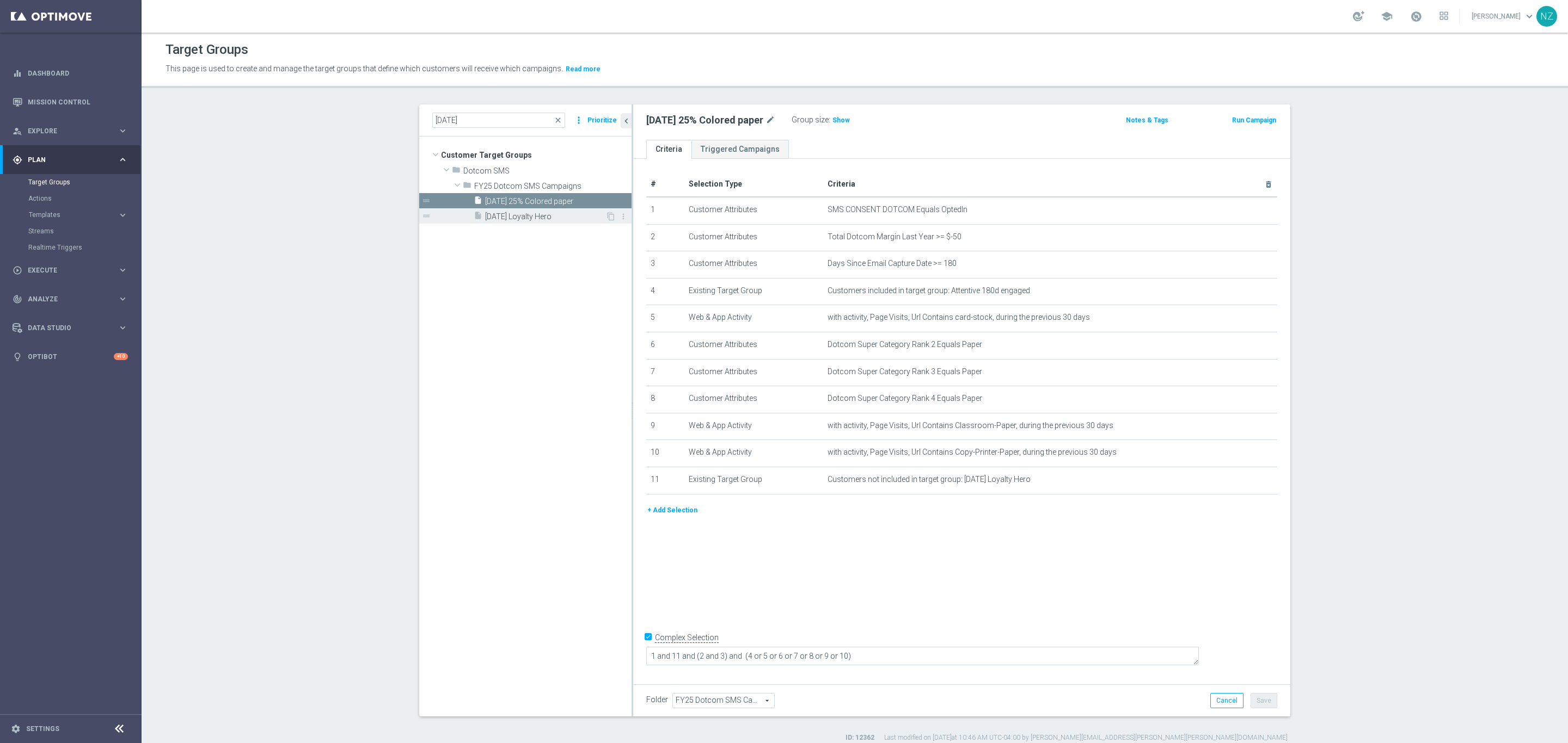
click at [505, 217] on span "10.21.25 Loyalty Hero" at bounding box center [546, 217] width 120 height 9
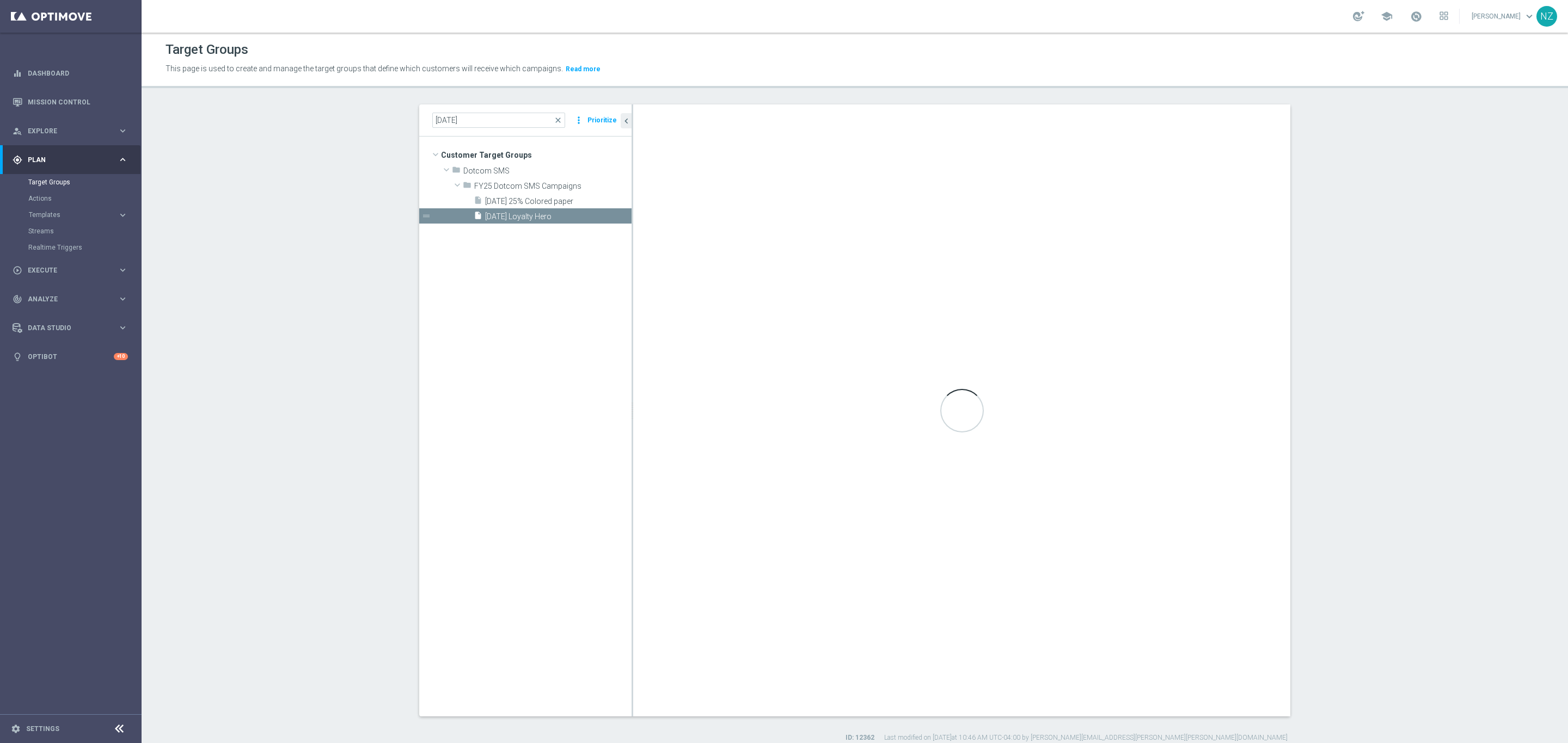
type textarea "1 and 10 and 9 and (2 and 3) and (4 or 5 or 6 or 7 or 8)"
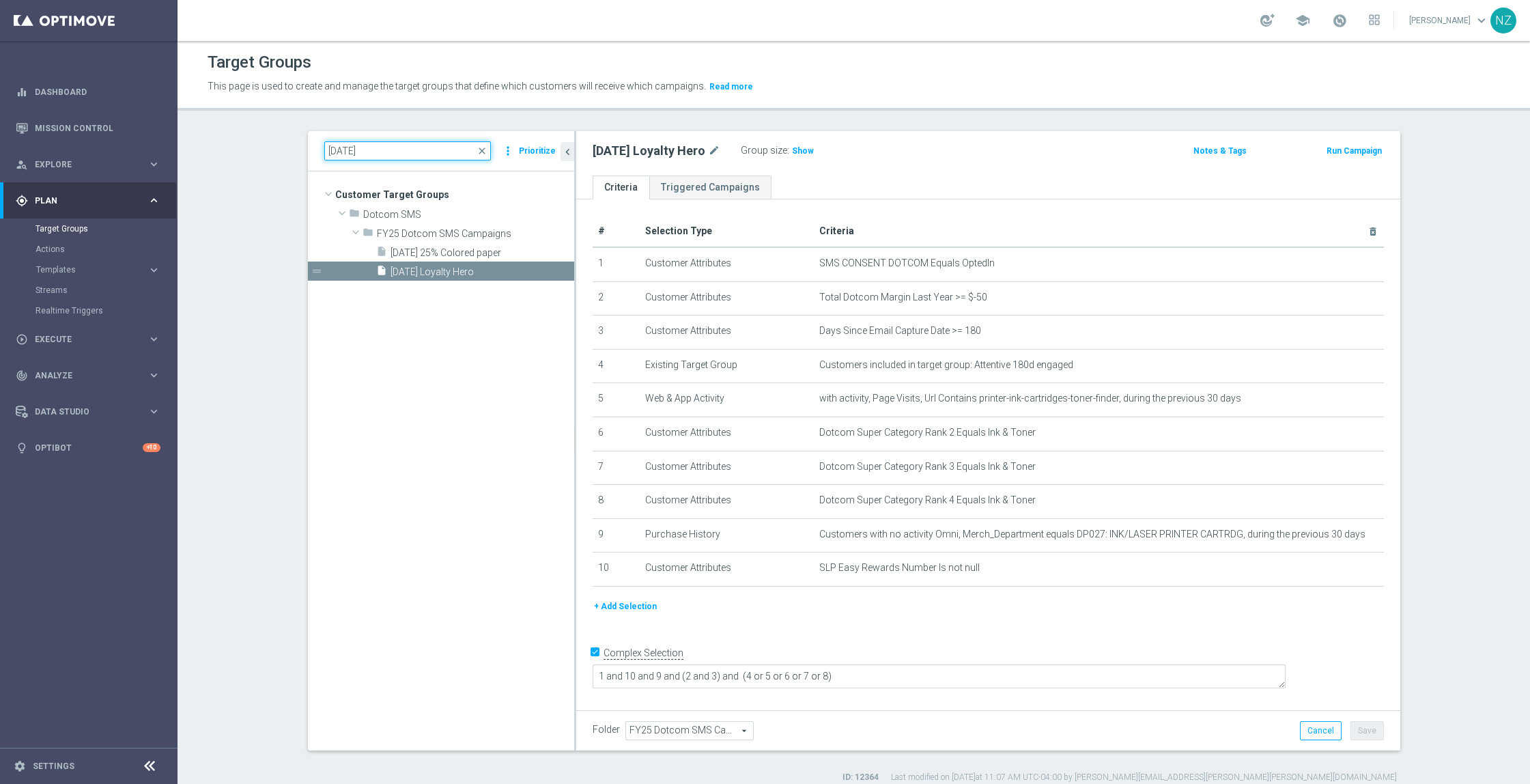
click at [344, 151] on input "10.21.25" at bounding box center [408, 151] width 167 height 19
type input "10.22.25"
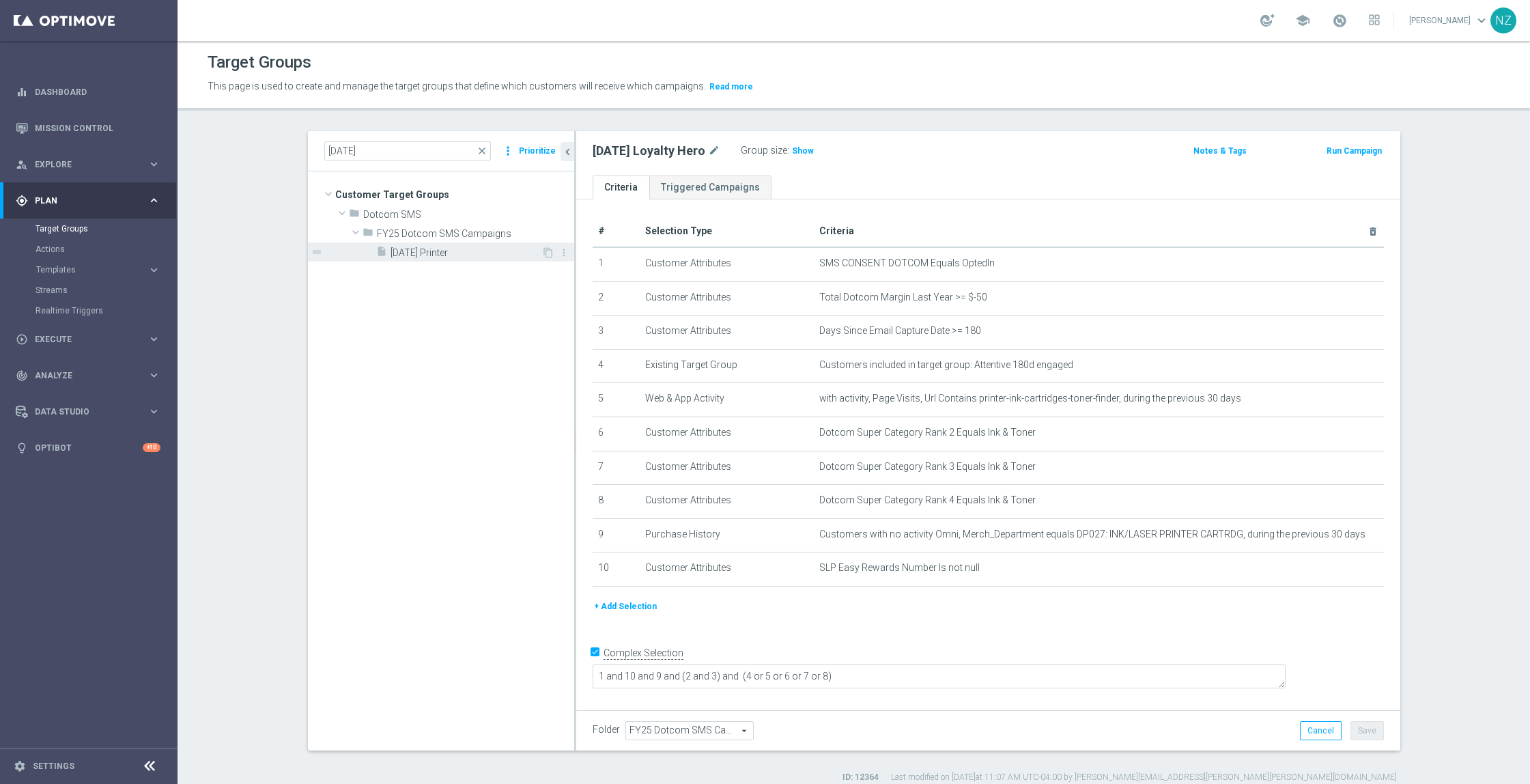
click at [440, 248] on span "10.22.25 Printer" at bounding box center [466, 253] width 151 height 11
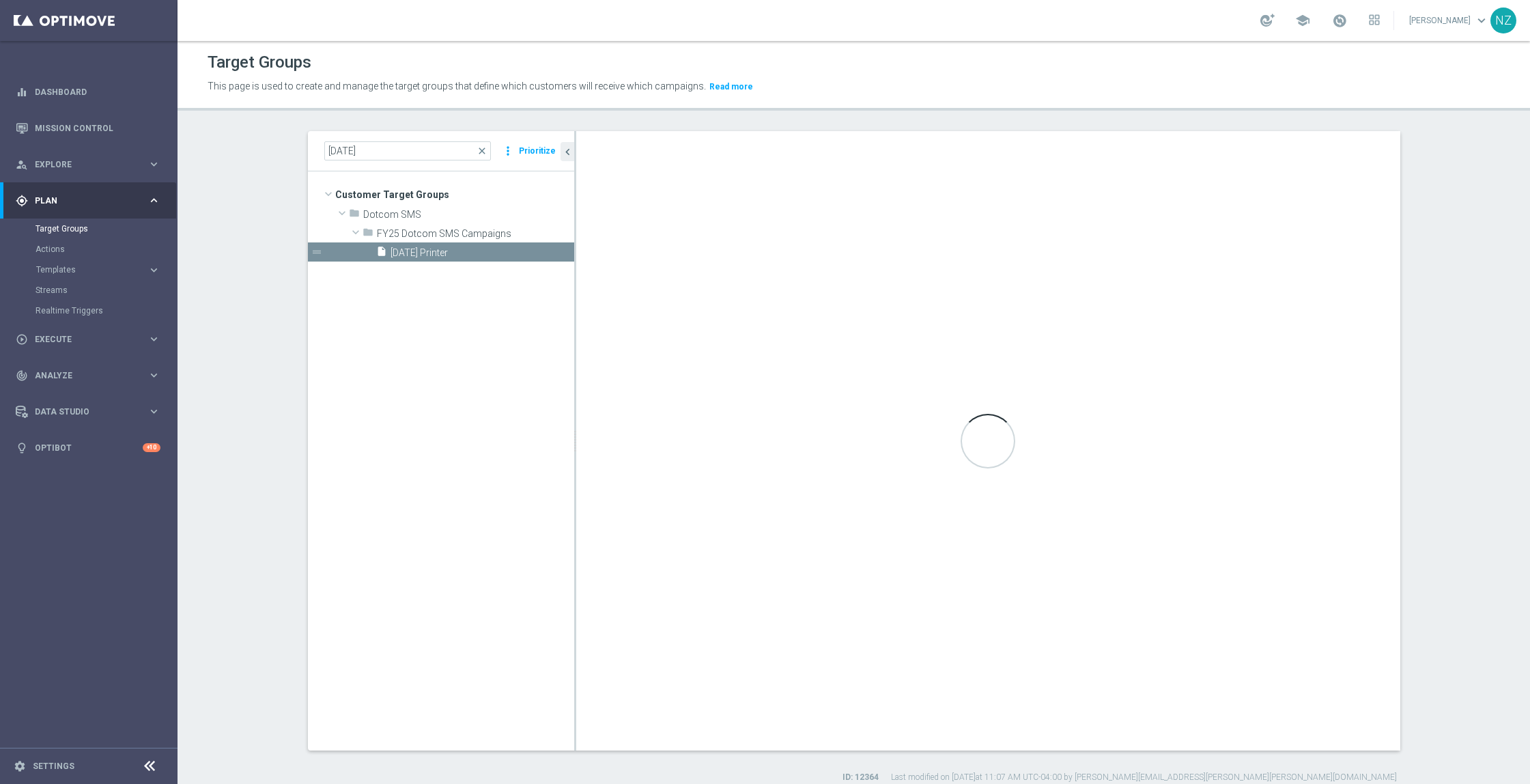
type textarea "2 and 6 and 7 and 8 and (1 or 3) and (4 and 5)"
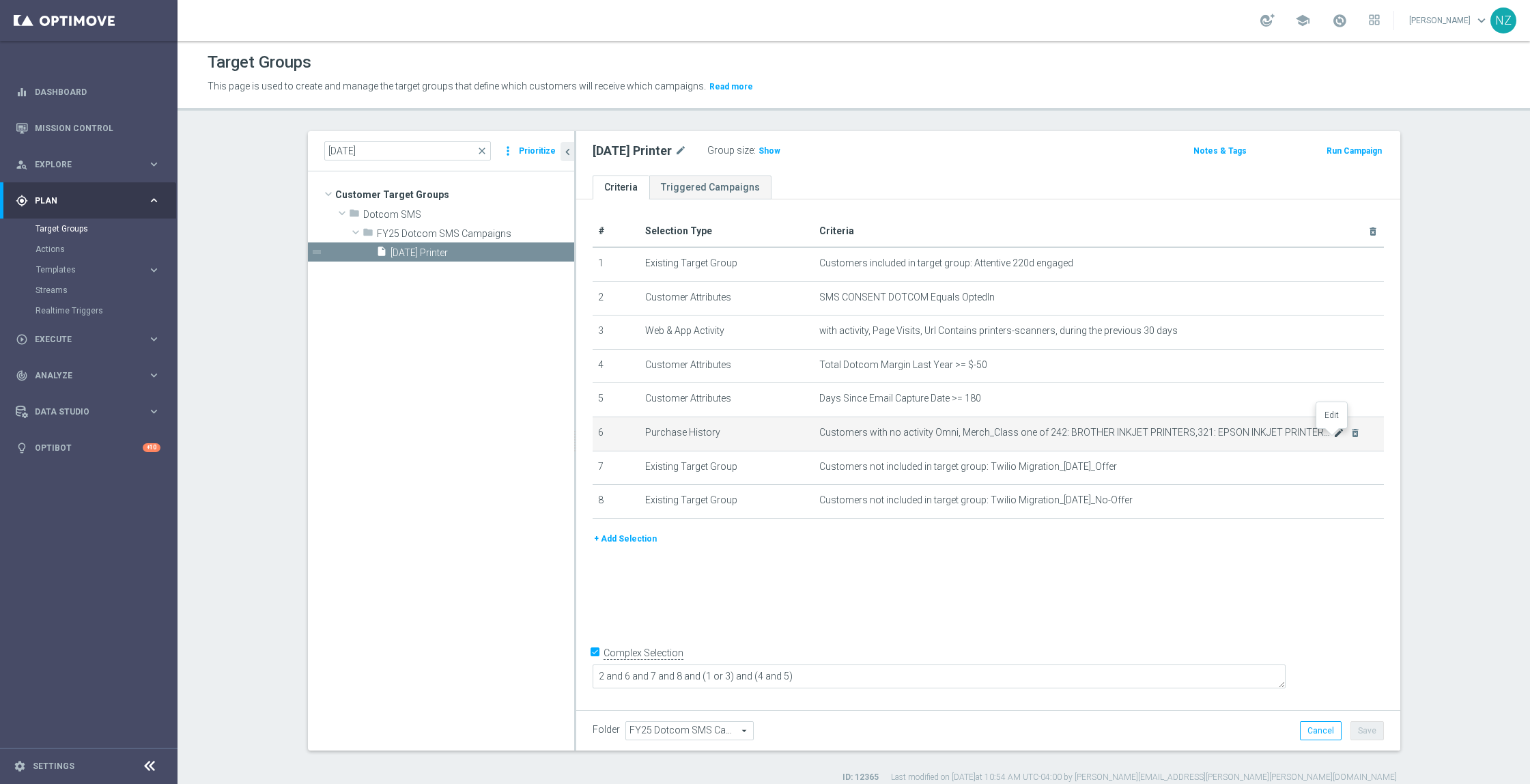
click at [1333, 438] on icon "mode_edit" at bounding box center [1339, 432] width 11 height 11
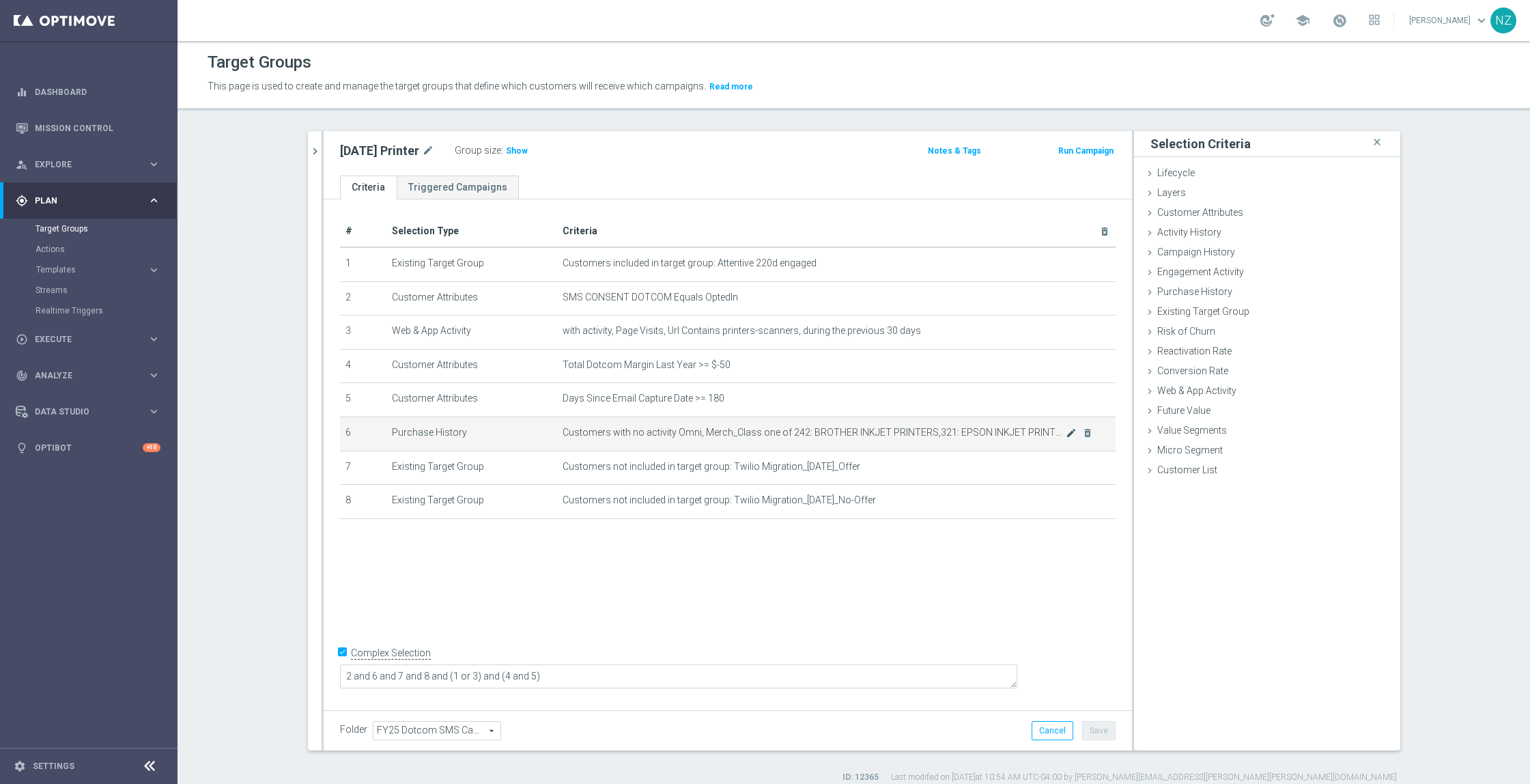
type input "Selected 4 of 883"
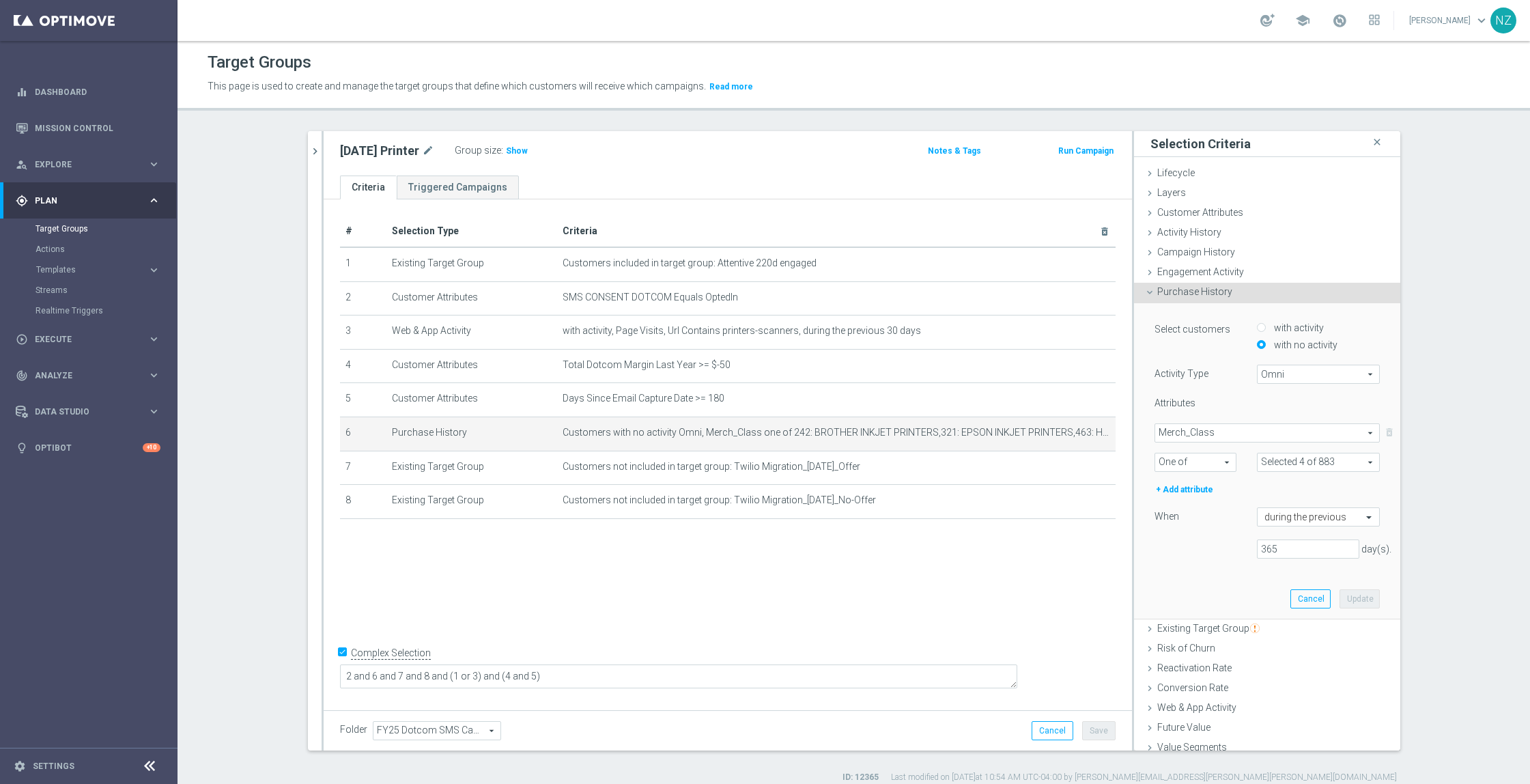
click at [1242, 426] on span "Merch_Class" at bounding box center [1267, 432] width 224 height 18
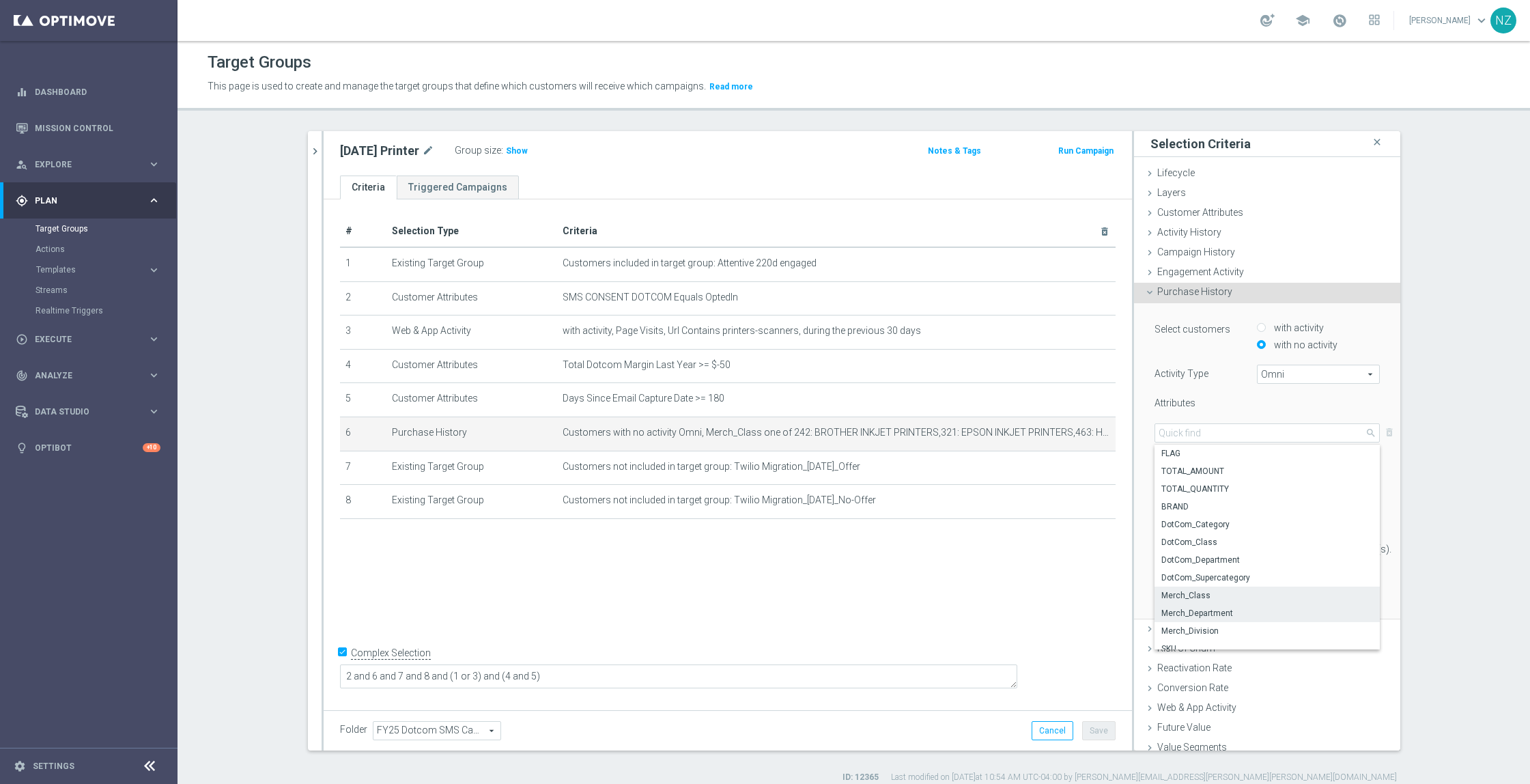
click at [1233, 610] on span "Merch_Department" at bounding box center [1267, 613] width 211 height 11
type input "Merch_Department"
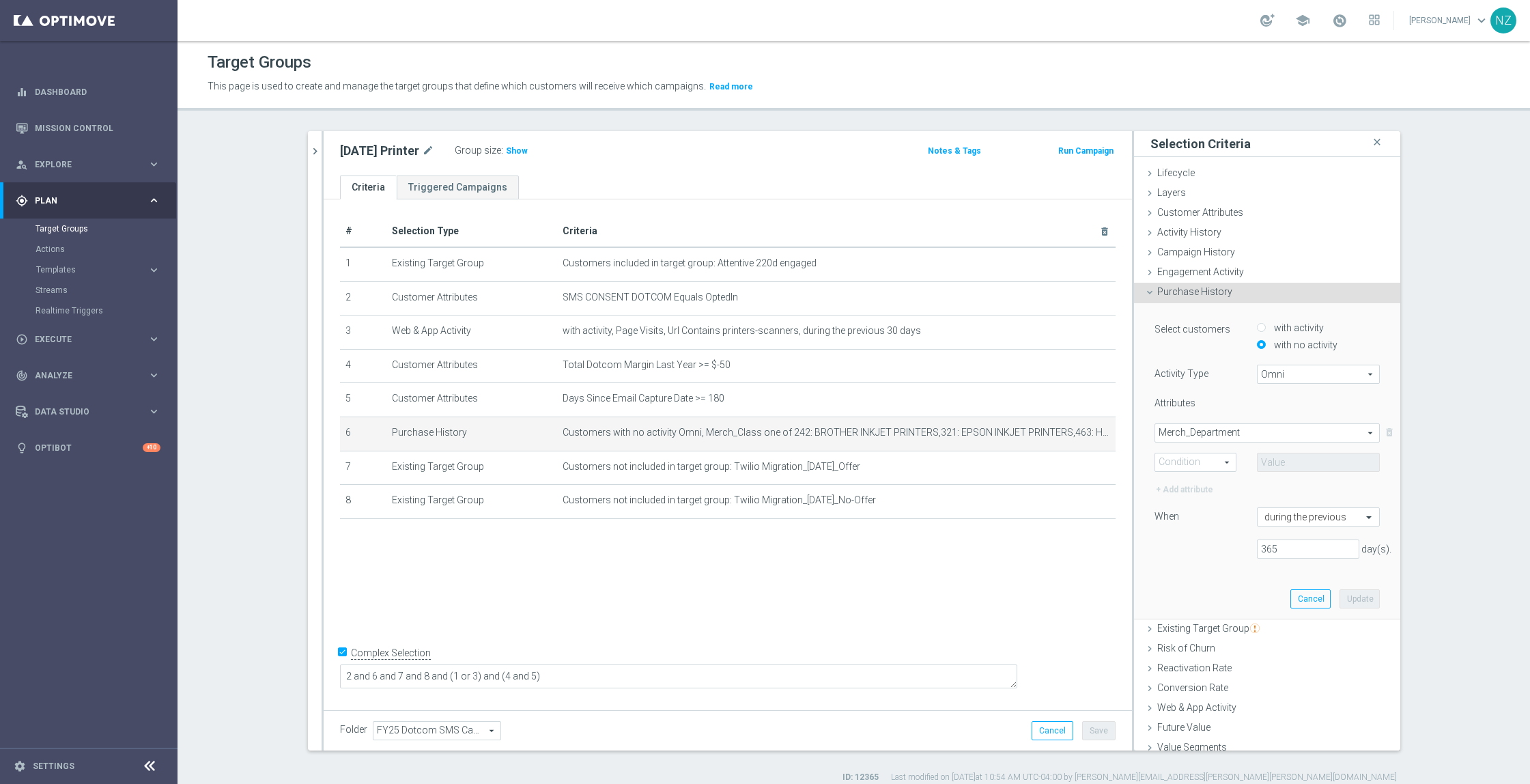
click at [1180, 458] on span "One of" at bounding box center [1196, 462] width 81 height 18
click at [1191, 583] on span "One of" at bounding box center [1196, 588] width 67 height 11
type input "One of"
click at [1274, 460] on span at bounding box center [1319, 462] width 122 height 18
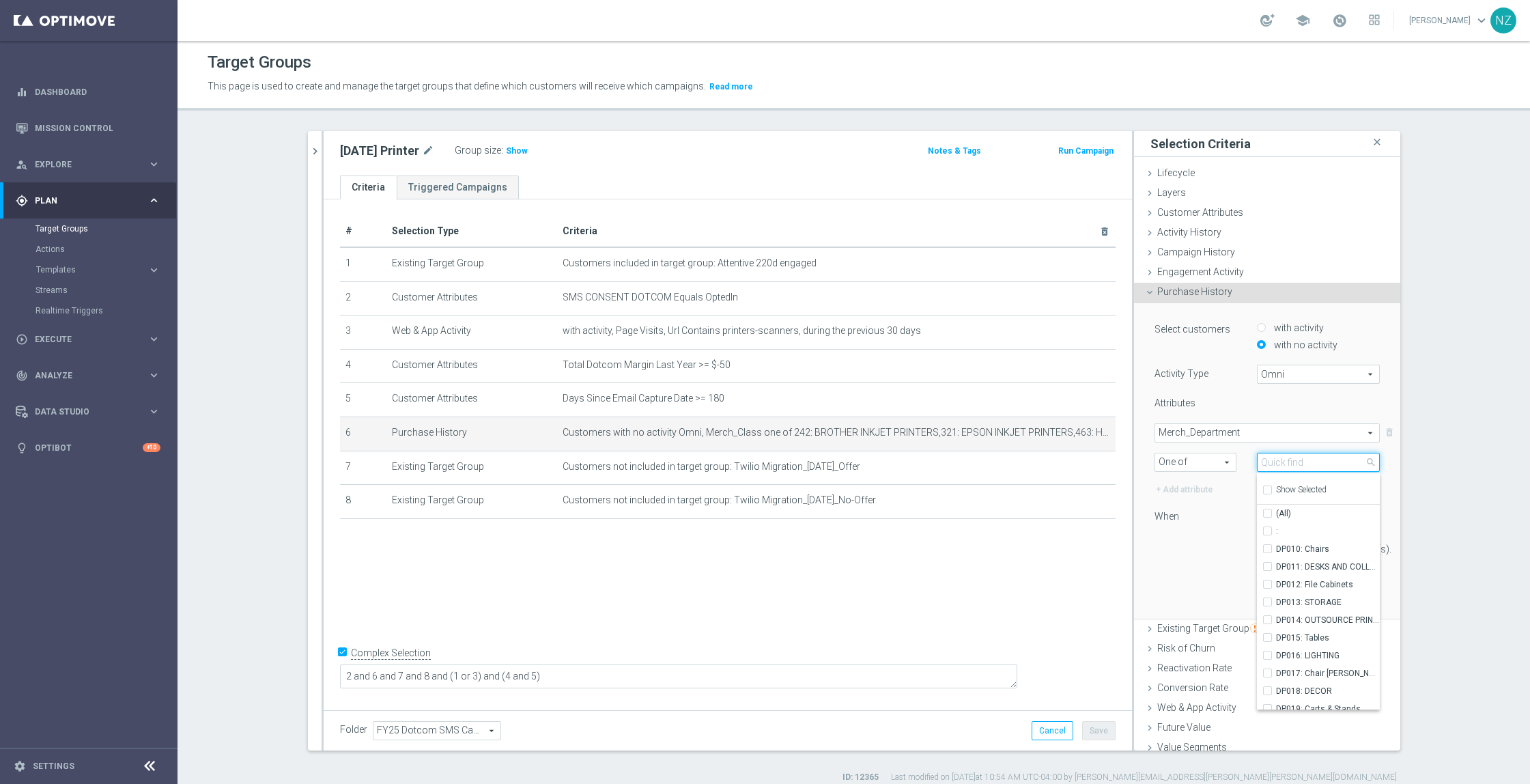
click at [1274, 460] on input "search" at bounding box center [1319, 462] width 123 height 19
type input "prin"
click at [907, 589] on div "# Selection Type Criteria delete_forever 1 Existing Target Group Customers incl…" at bounding box center [728, 452] width 809 height 505
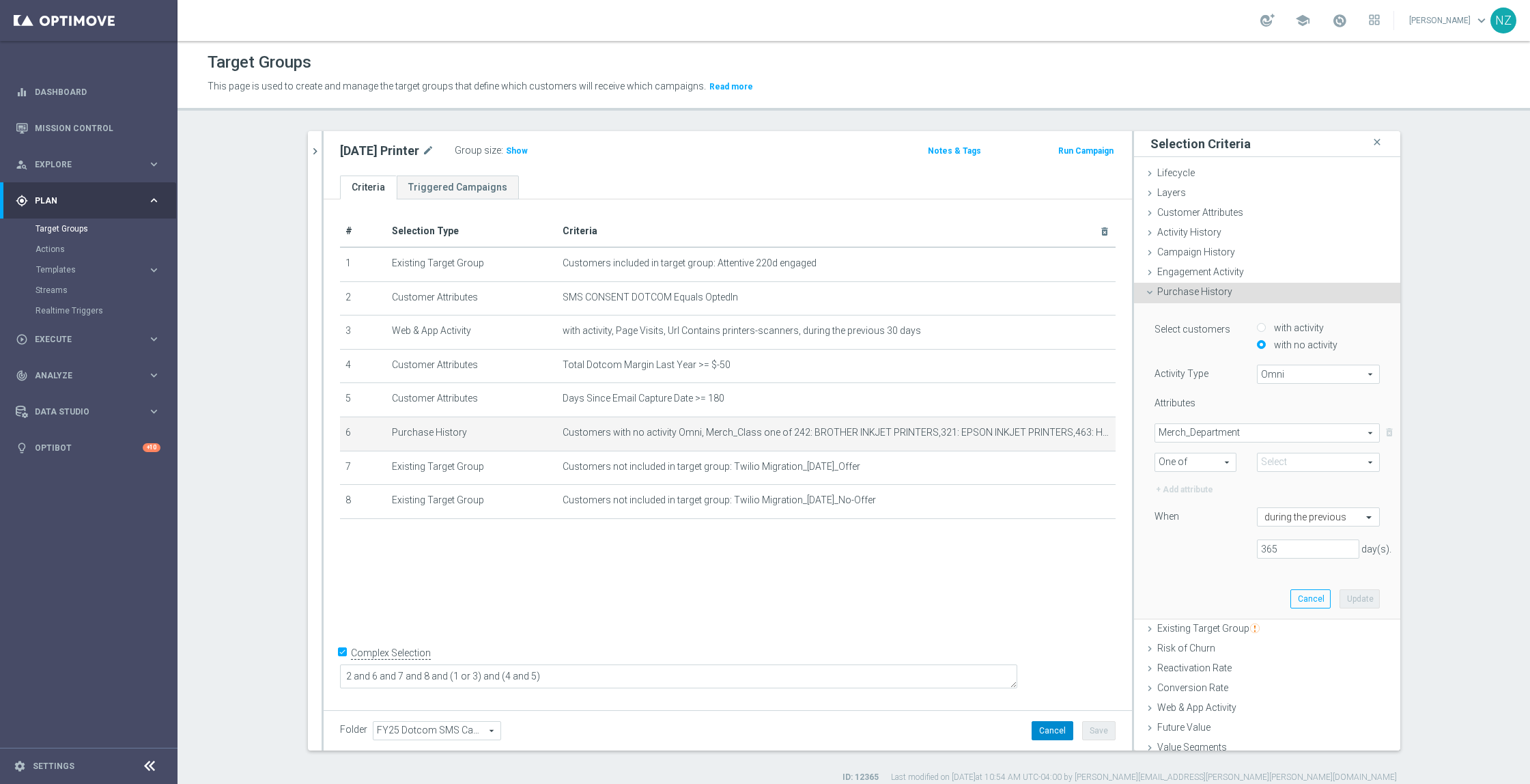
click at [1060, 730] on button "Cancel" at bounding box center [1052, 731] width 41 height 19
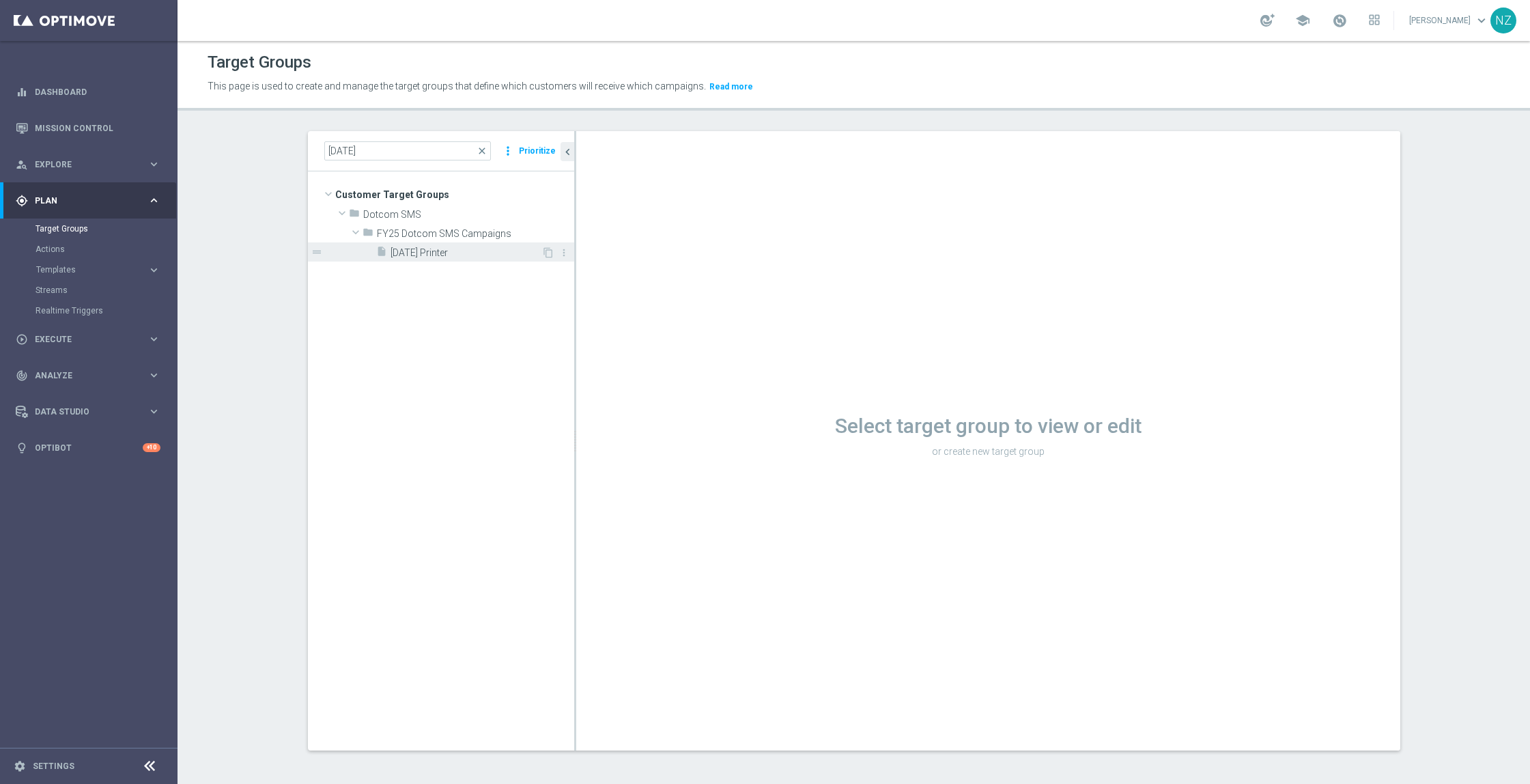
click at [424, 249] on span "10.22.25 Printer" at bounding box center [466, 253] width 151 height 11
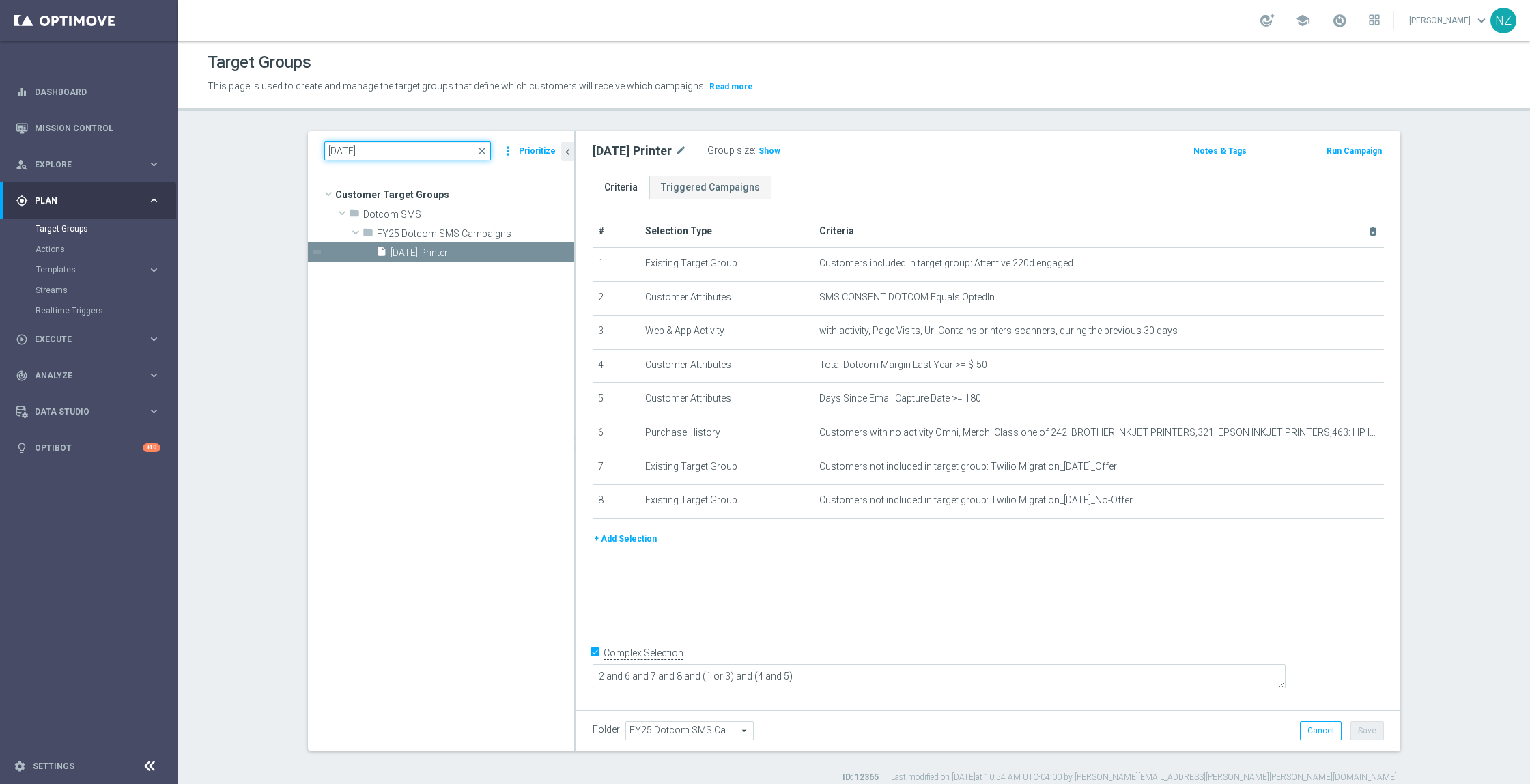
click at [344, 146] on input "10.22.25" at bounding box center [408, 151] width 167 height 19
type input "10.23.25"
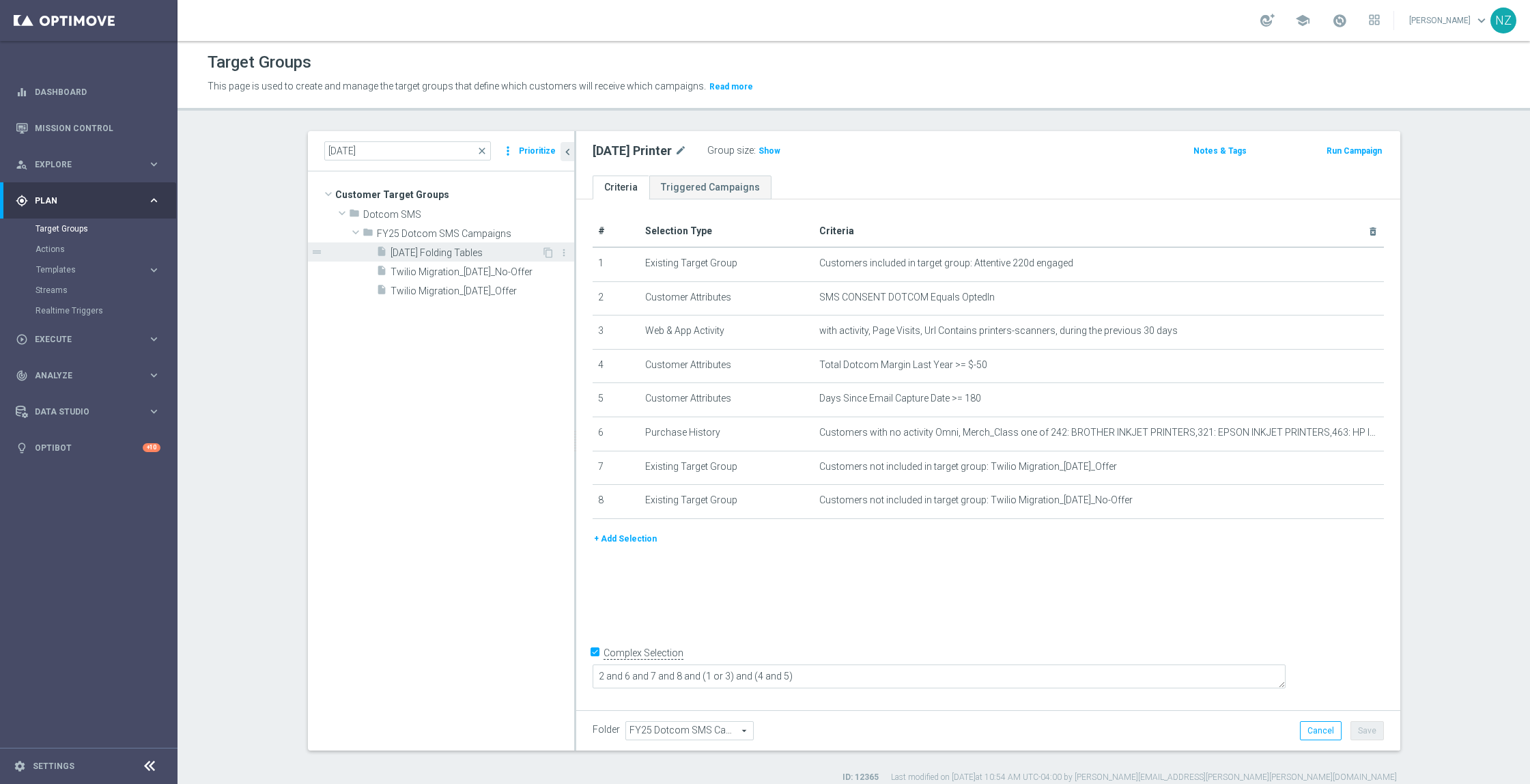
click at [420, 245] on div "insert_drive_file 10.23.25 Folding Tables" at bounding box center [459, 252] width 165 height 19
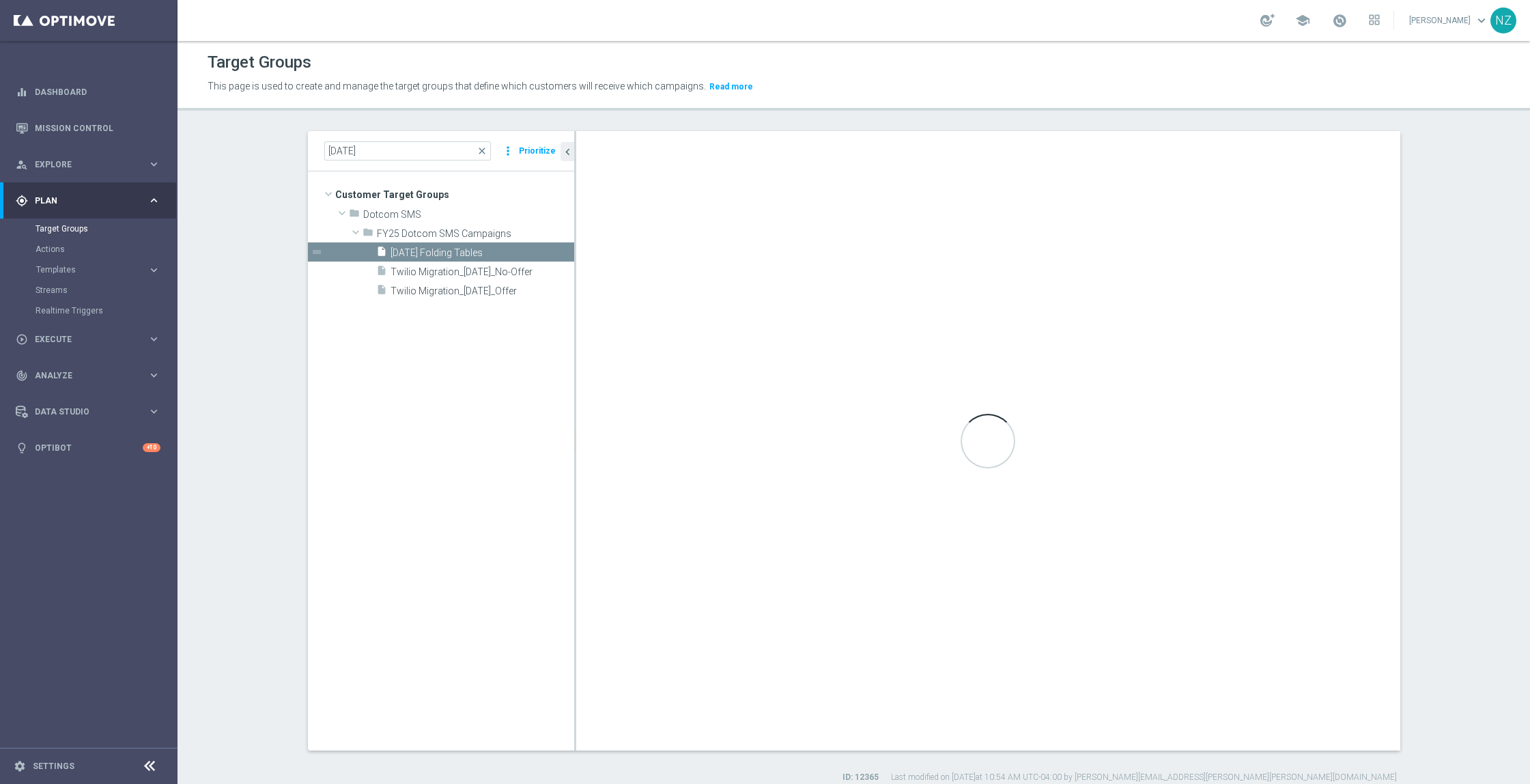
type textarea "2 and 6 and (8 or 9) and (1 or 3 or 7) and (4 and 5)"
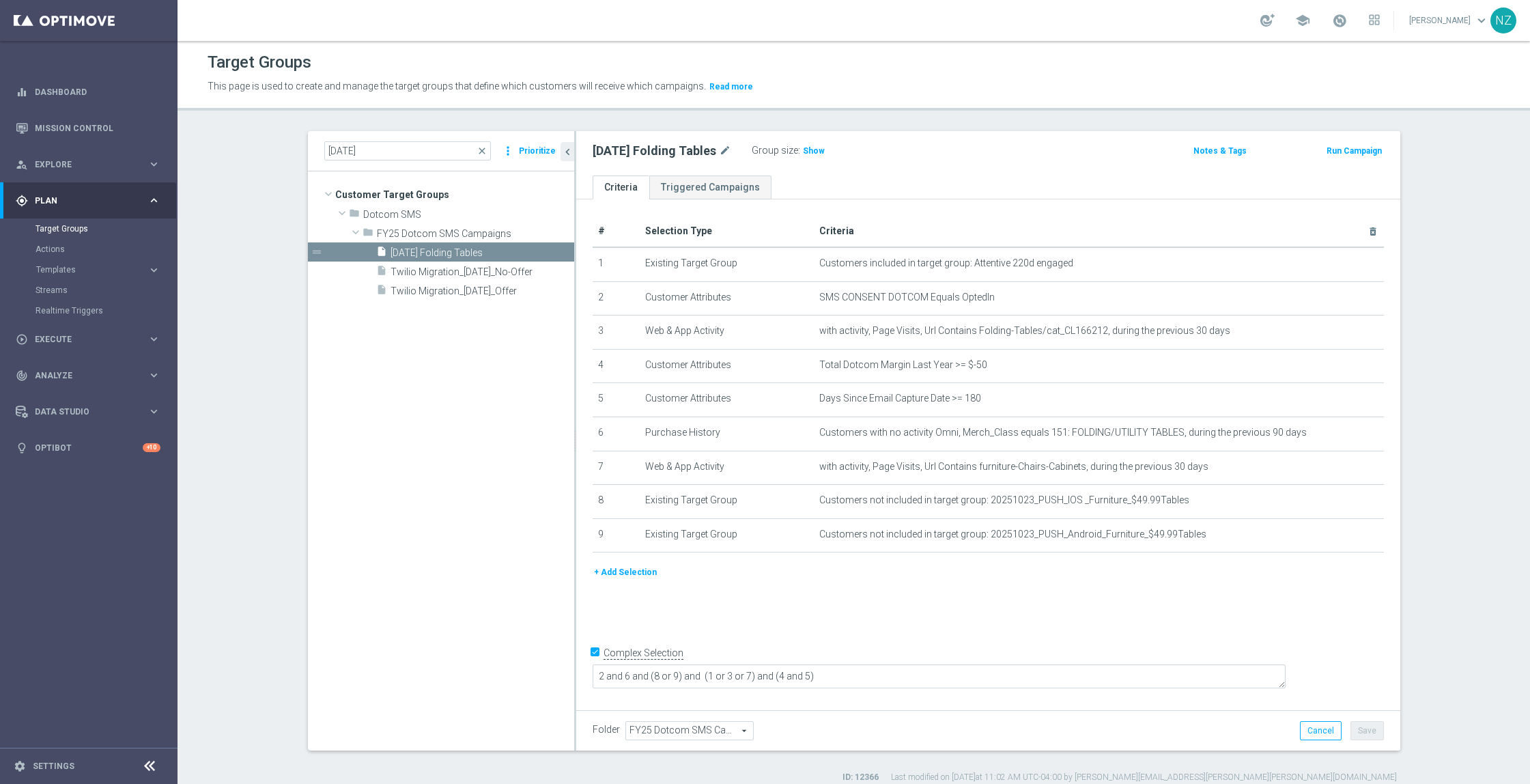
click at [1490, 438] on section "10.23.25 close more_vert Prioritize Customer Target Groups library_add create_n…" at bounding box center [854, 456] width 1353 height 652
click at [1477, 381] on section "10.23.25 close more_vert Prioritize Customer Target Groups library_add create_n…" at bounding box center [854, 456] width 1353 height 652
click at [344, 148] on input "10.23.25" at bounding box center [408, 151] width 167 height 19
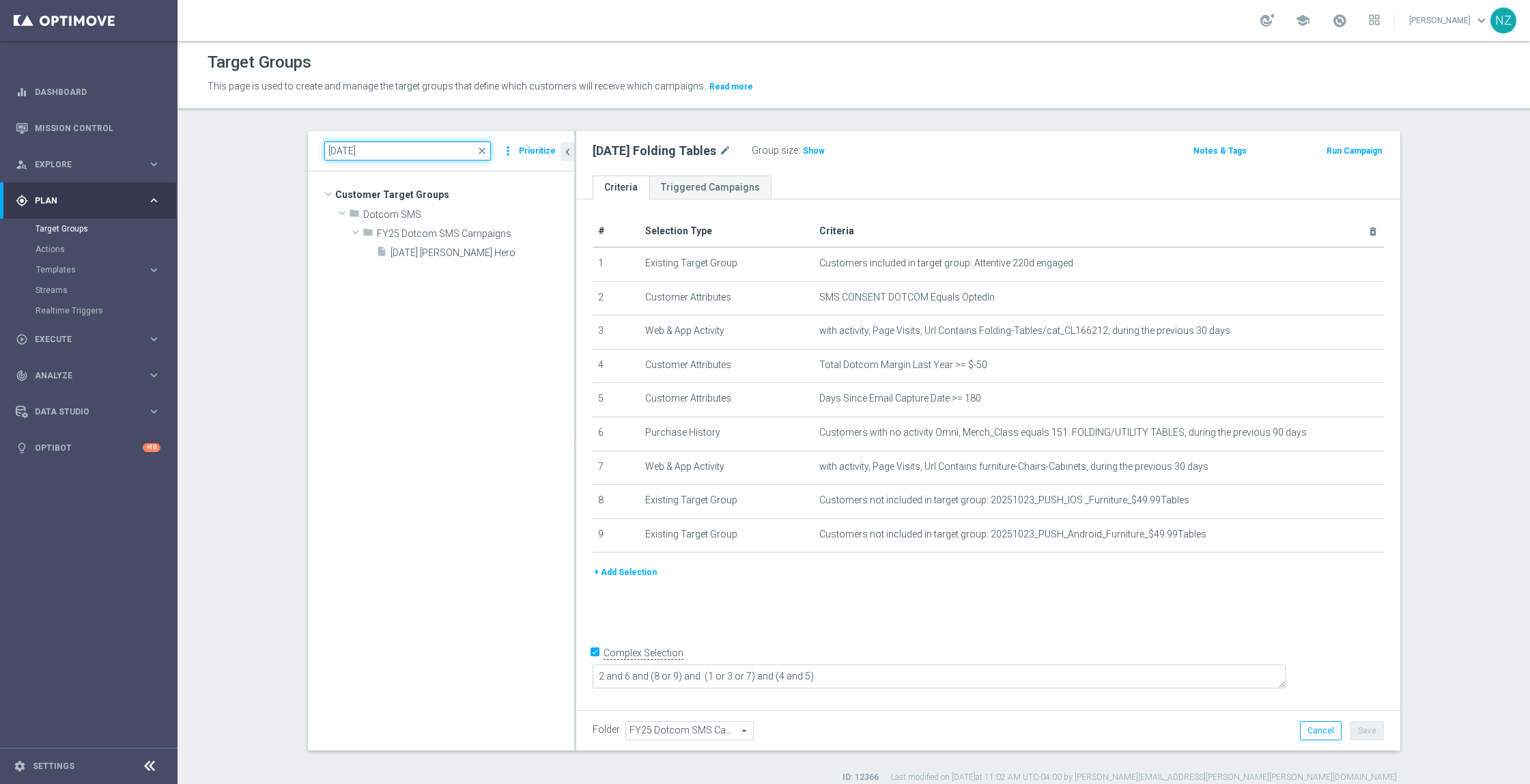
type input "10.27.25"
click at [436, 263] on tree-viewport "Customer Target Groups library_add create_new_folder folder" at bounding box center [441, 460] width 267 height 578
click at [423, 248] on span "10.27.25 LOY Hero" at bounding box center [466, 253] width 151 height 11
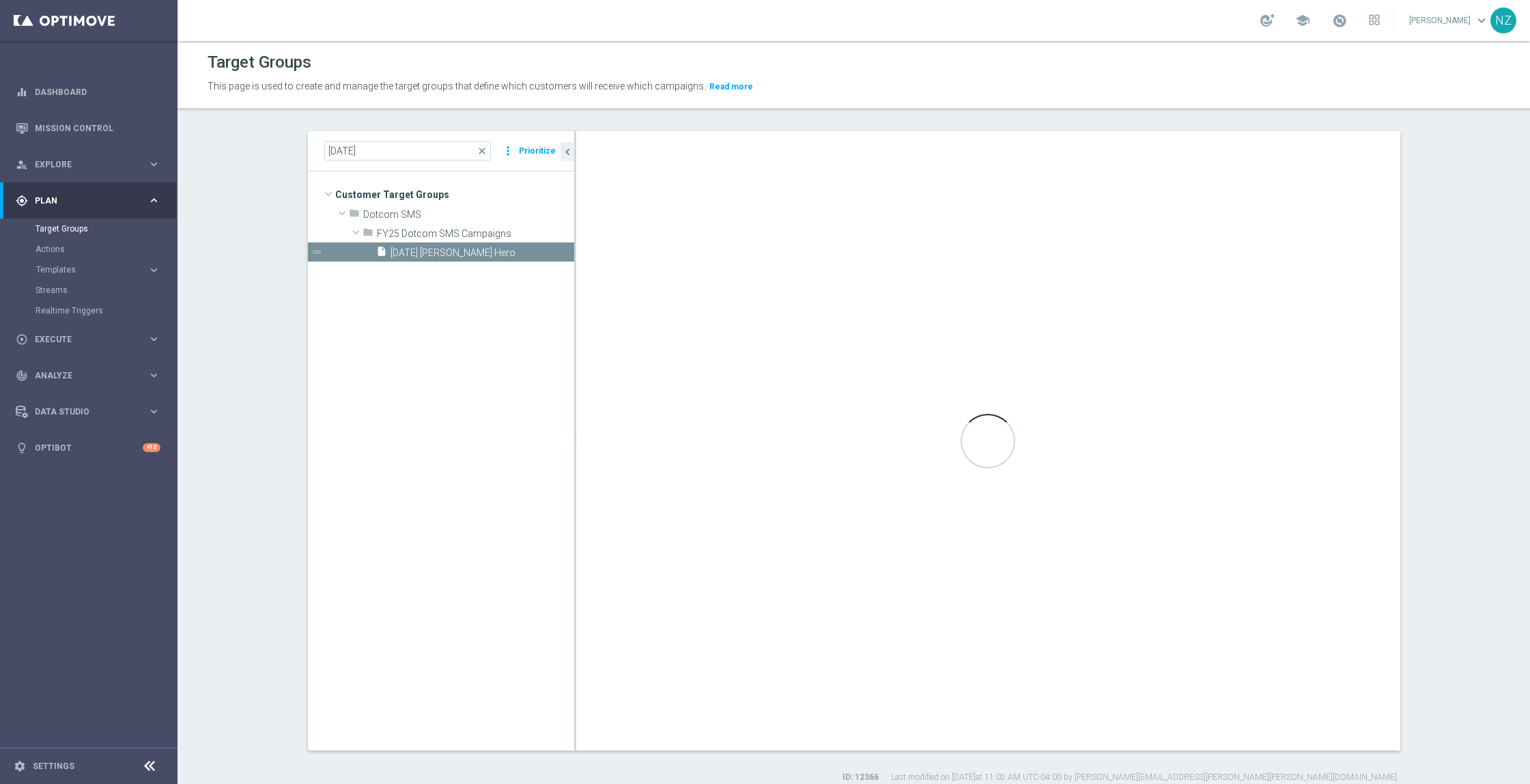
type textarea "1 and 7 and (8 or 9) and (2 and 3) and (4 or 5 or 6)"
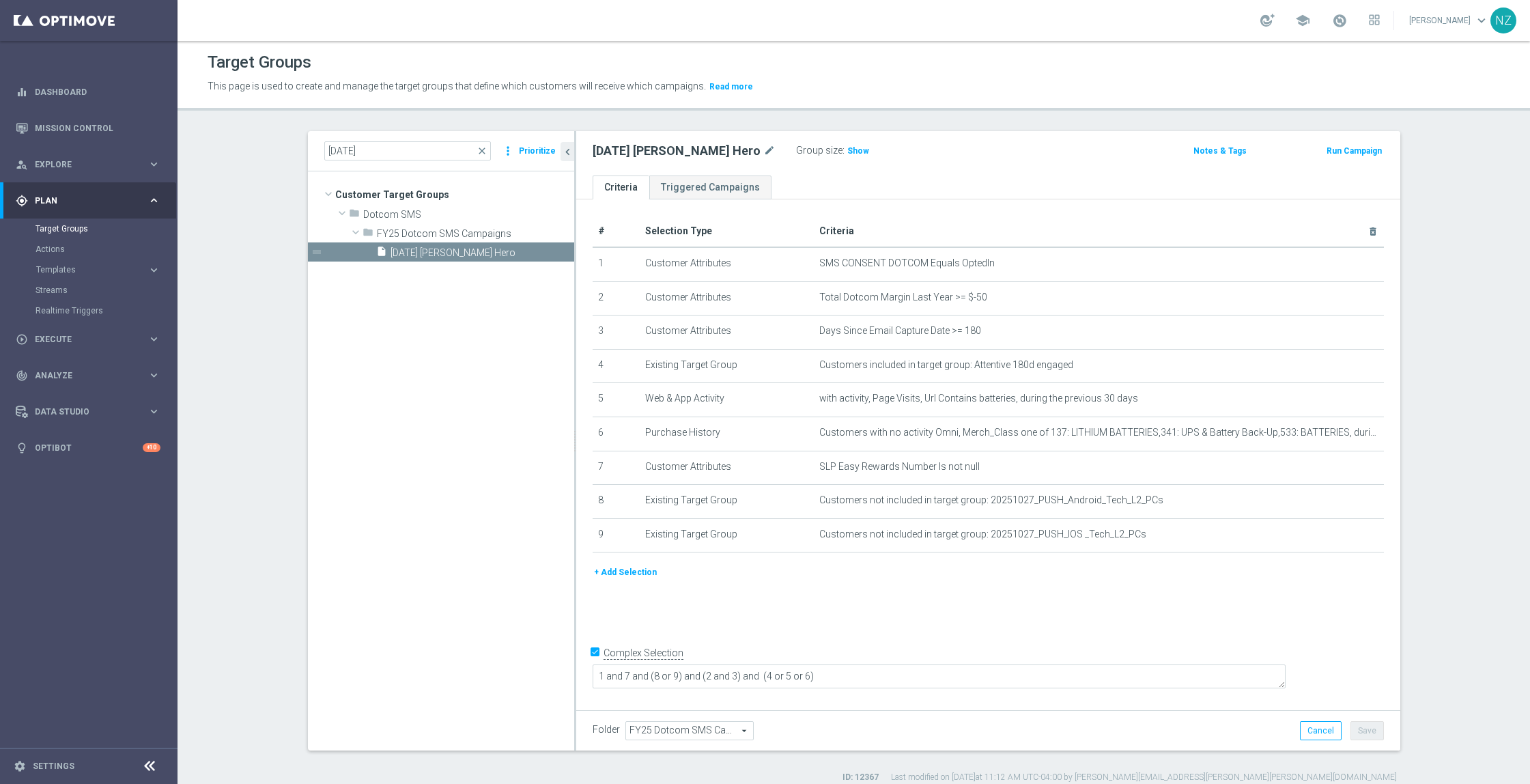
click at [1480, 359] on section "10.27.25 close more_vert Prioritize Customer Target Groups library_add create_n…" at bounding box center [854, 456] width 1353 height 652
click at [347, 148] on input "10.27.25" at bounding box center [408, 151] width 167 height 19
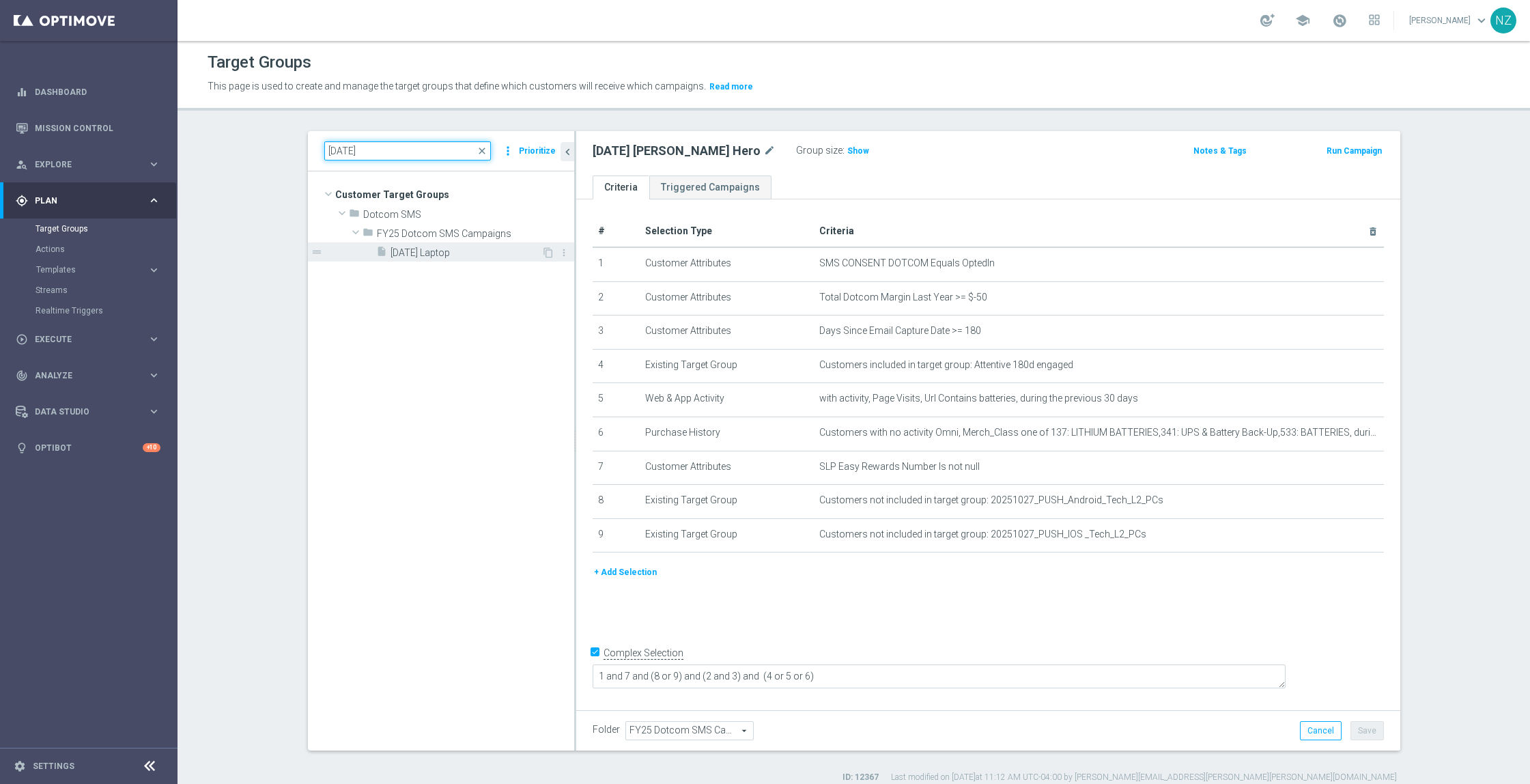
type input "10.28.25"
click at [430, 245] on div "insert_drive_file 10.28.25 Laptop" at bounding box center [459, 252] width 165 height 19
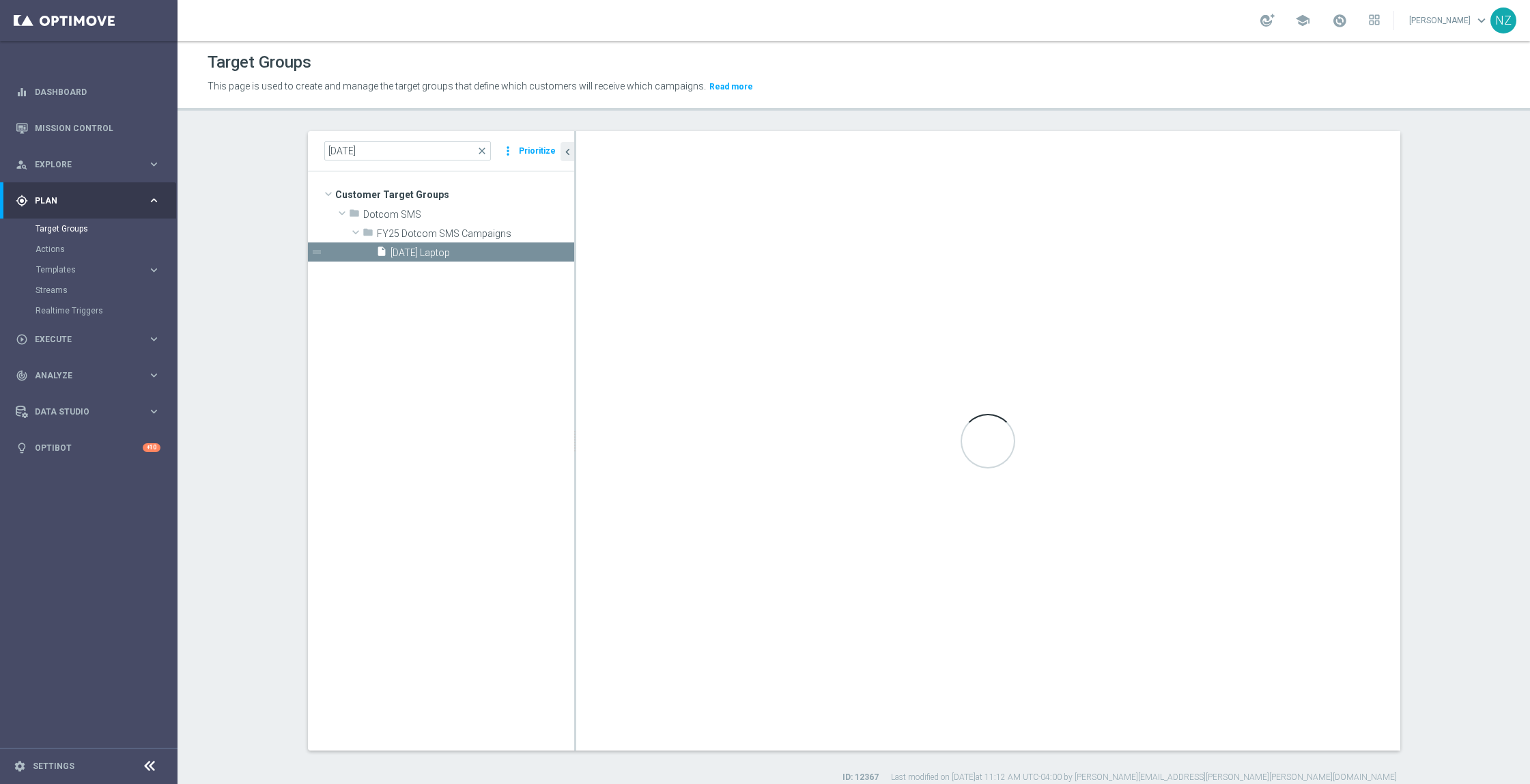
type textarea "2 and 6 and (1 or 3) and (4 and 5)"
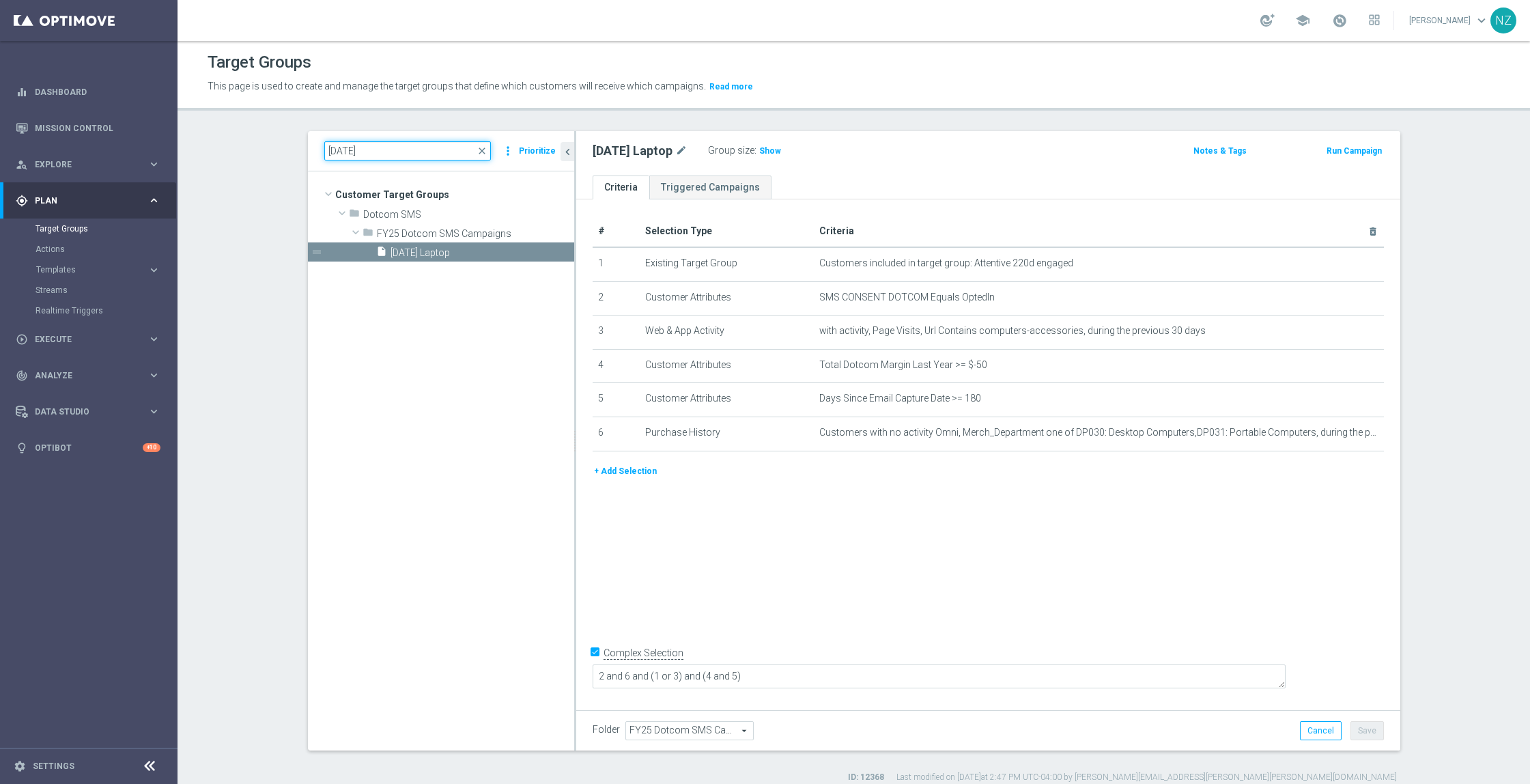
click at [340, 143] on input "10.28.25" at bounding box center [408, 151] width 167 height 19
type input "10.29.25"
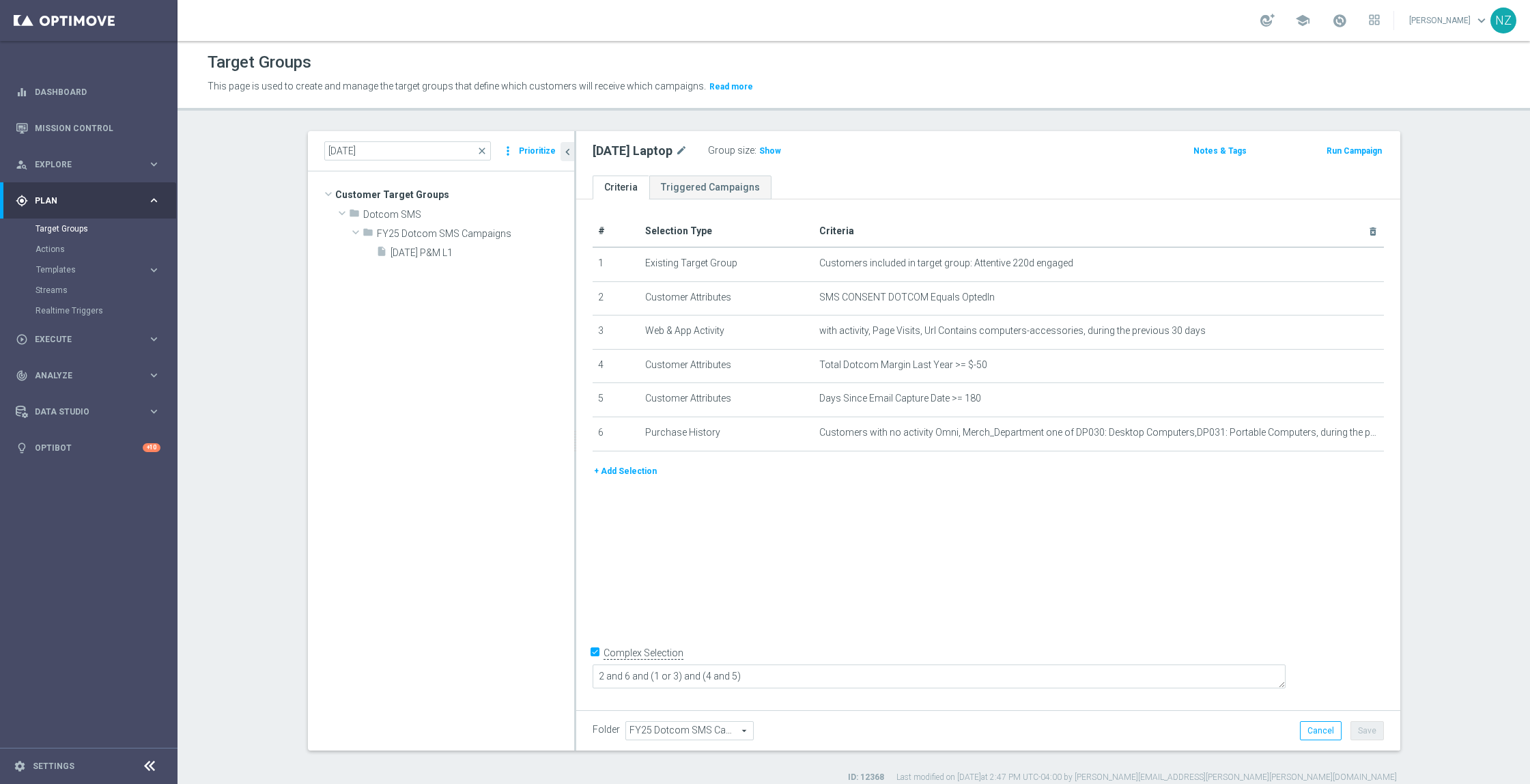
click at [190, 232] on section "10.29.25 close more_vert Prioritize Customer Target Groups library_add create_n…" at bounding box center [854, 456] width 1353 height 652
click at [216, 229] on section "10.29.25 close more_vert Prioritize Customer Target Groups library_add create_n…" at bounding box center [854, 456] width 1353 height 652
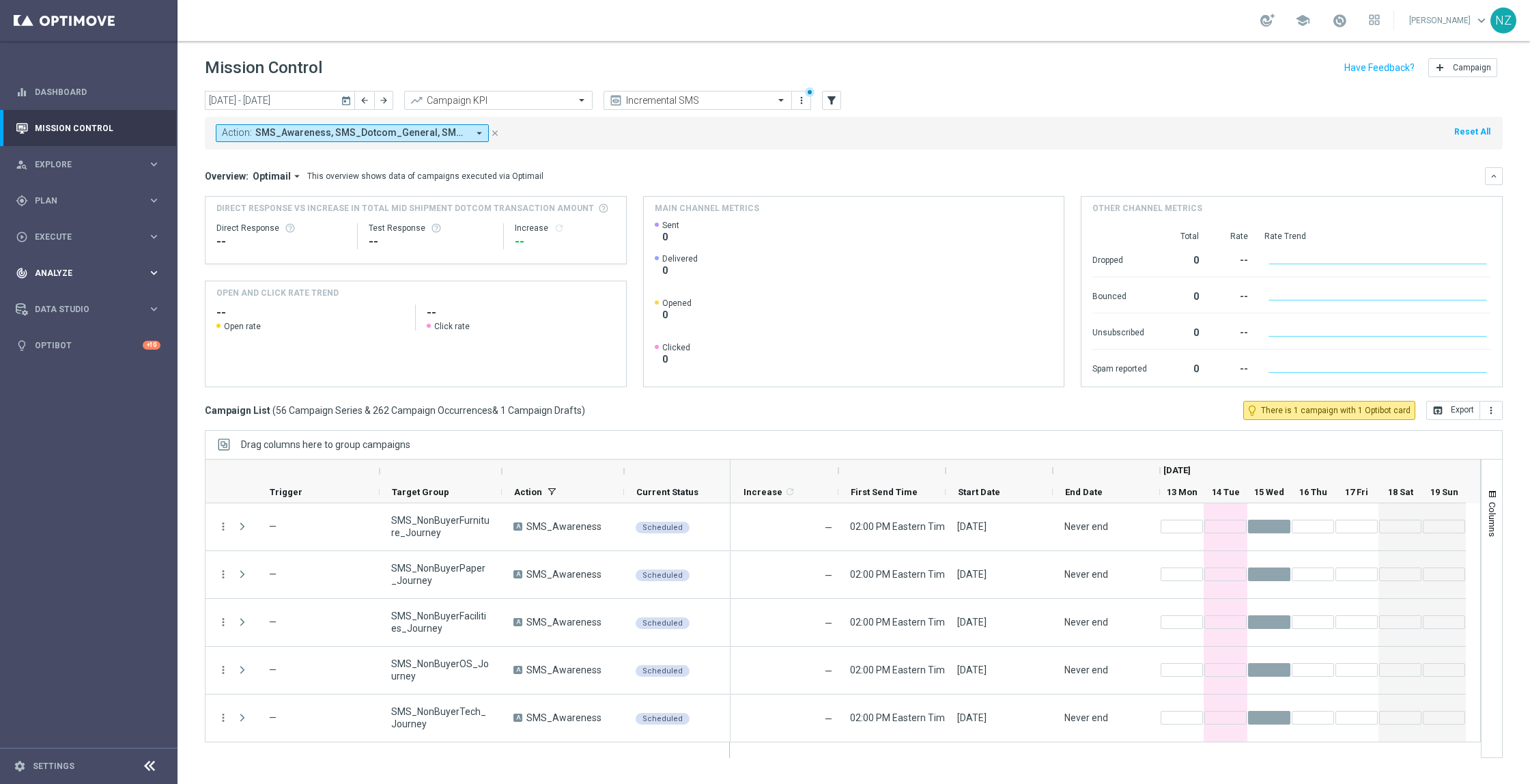
click at [58, 271] on span "Analyze" at bounding box center [91, 273] width 112 height 8
click at [95, 406] on span "BI Studio" at bounding box center [84, 403] width 97 height 8
click at [94, 428] on link "Campaigns Deliverability" at bounding box center [92, 424] width 100 height 11
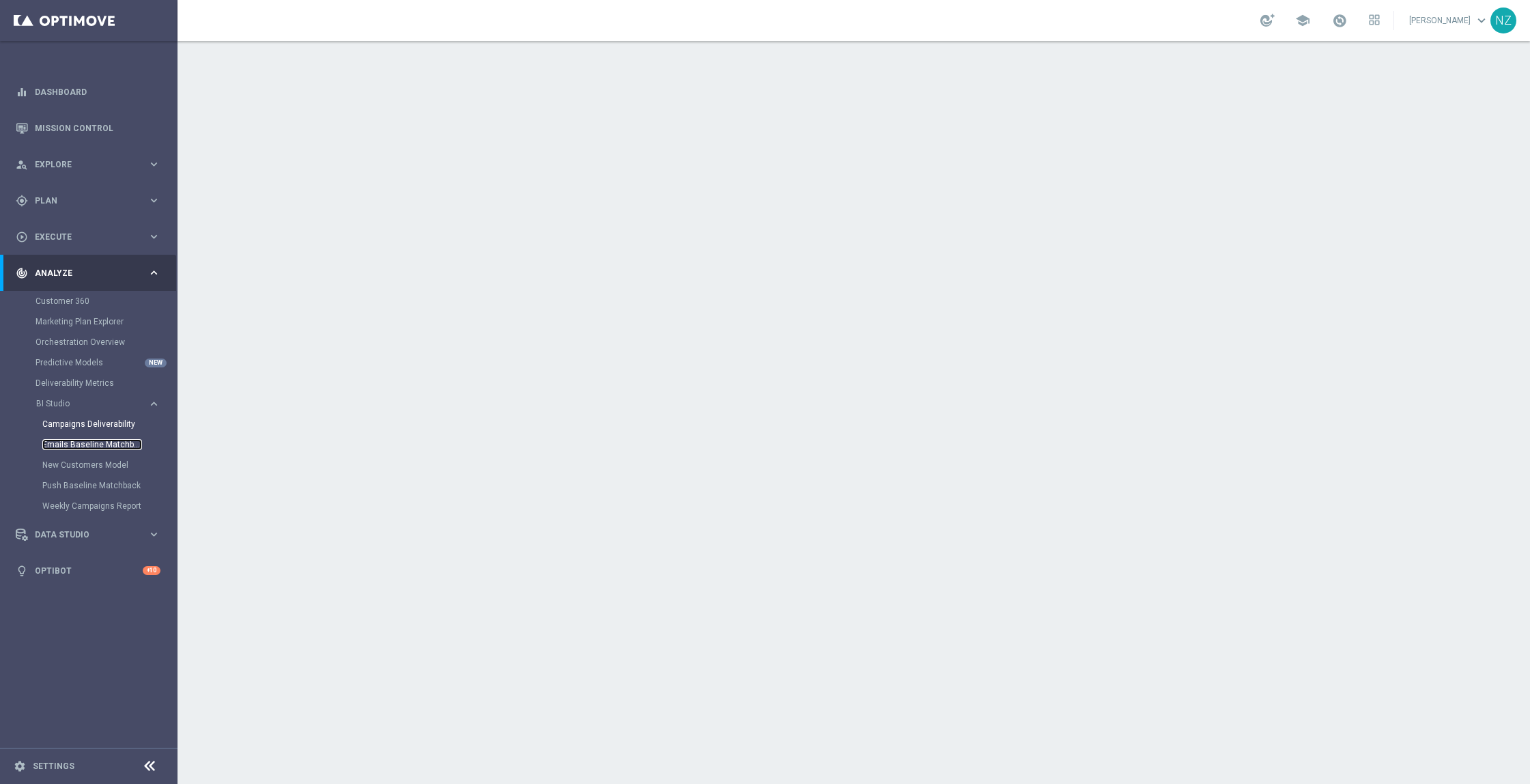
click at [97, 447] on link "Emails Baseline Matchback" at bounding box center [92, 444] width 100 height 11
click at [108, 503] on link "Weekly Campaigns Report" at bounding box center [92, 506] width 100 height 11
